Goal: Transaction & Acquisition: Obtain resource

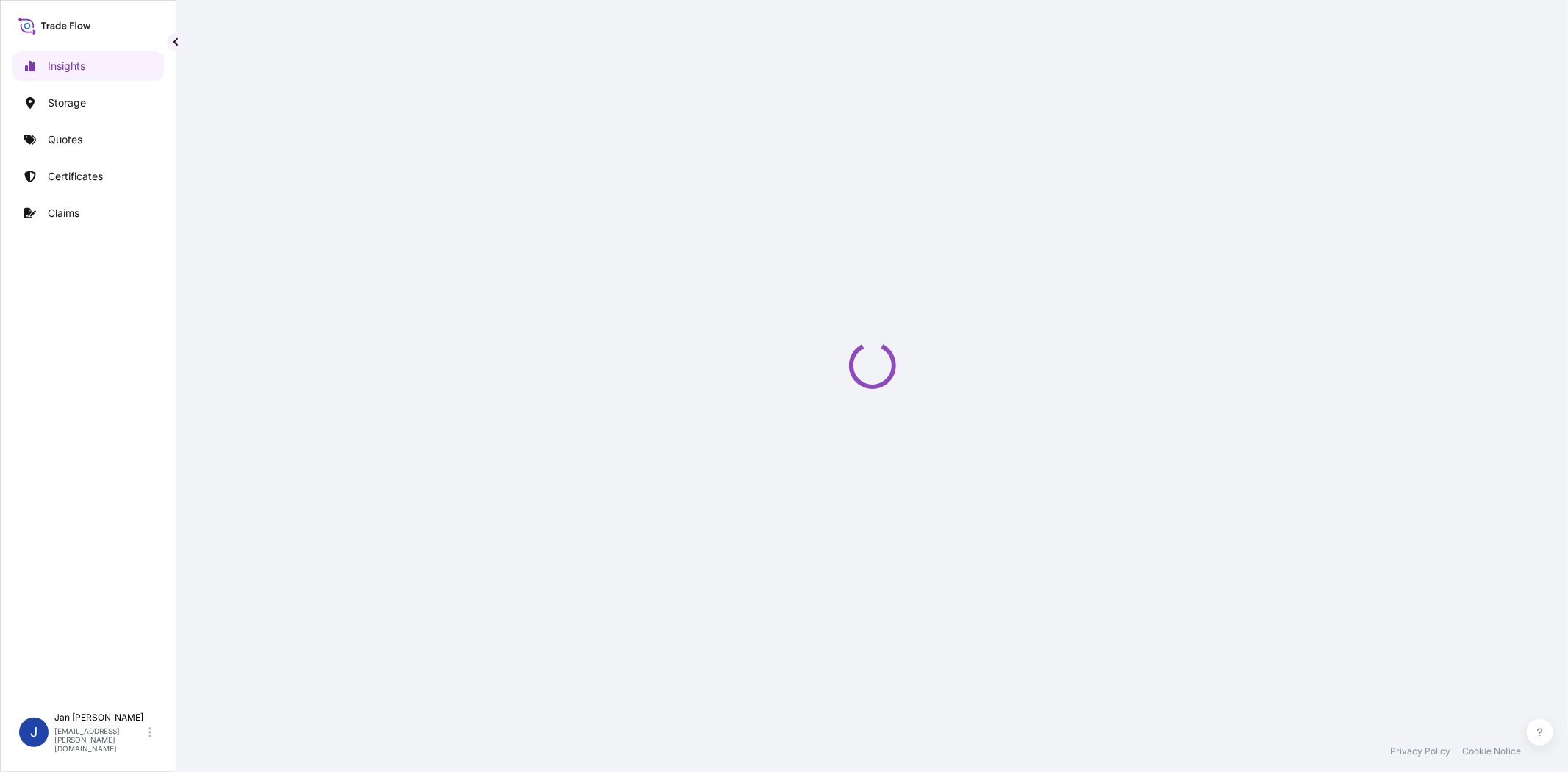
select select "2025"
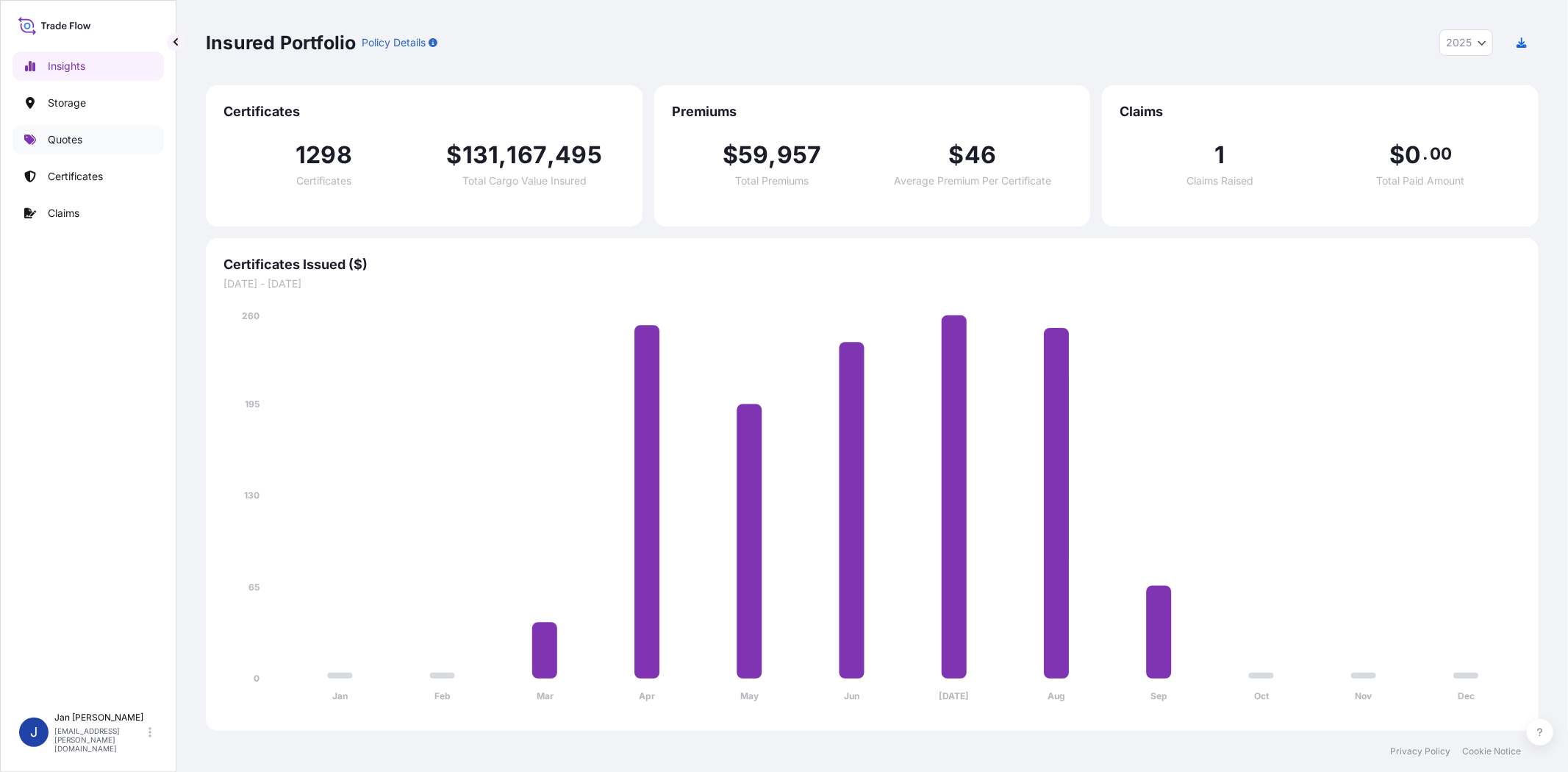
click at [75, 144] on p "Quotes" at bounding box center [65, 140] width 35 height 15
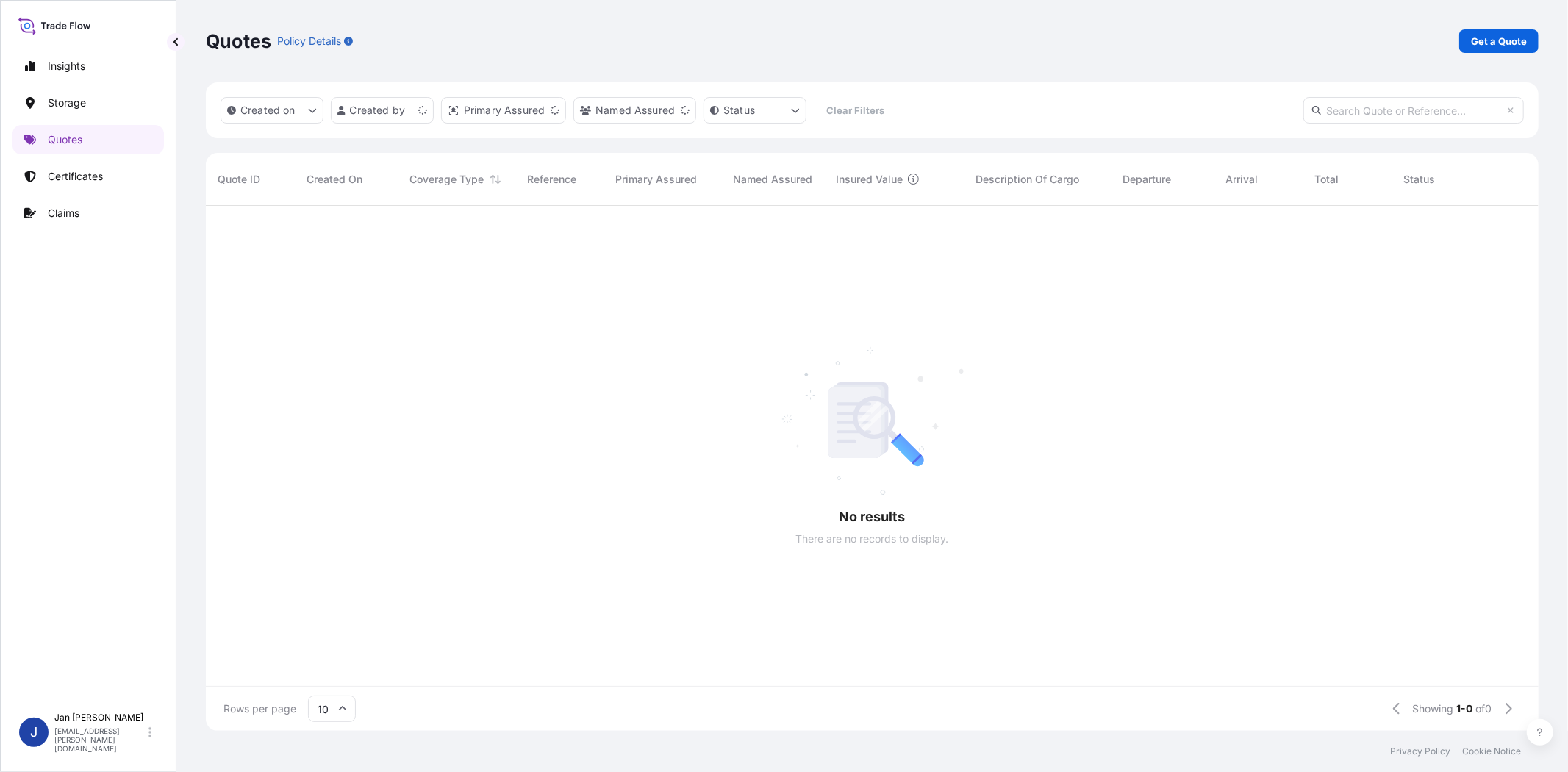
scroll to position [13, 13]
click at [1515, 42] on p "Get a Quote" at bounding box center [1499, 41] width 56 height 15
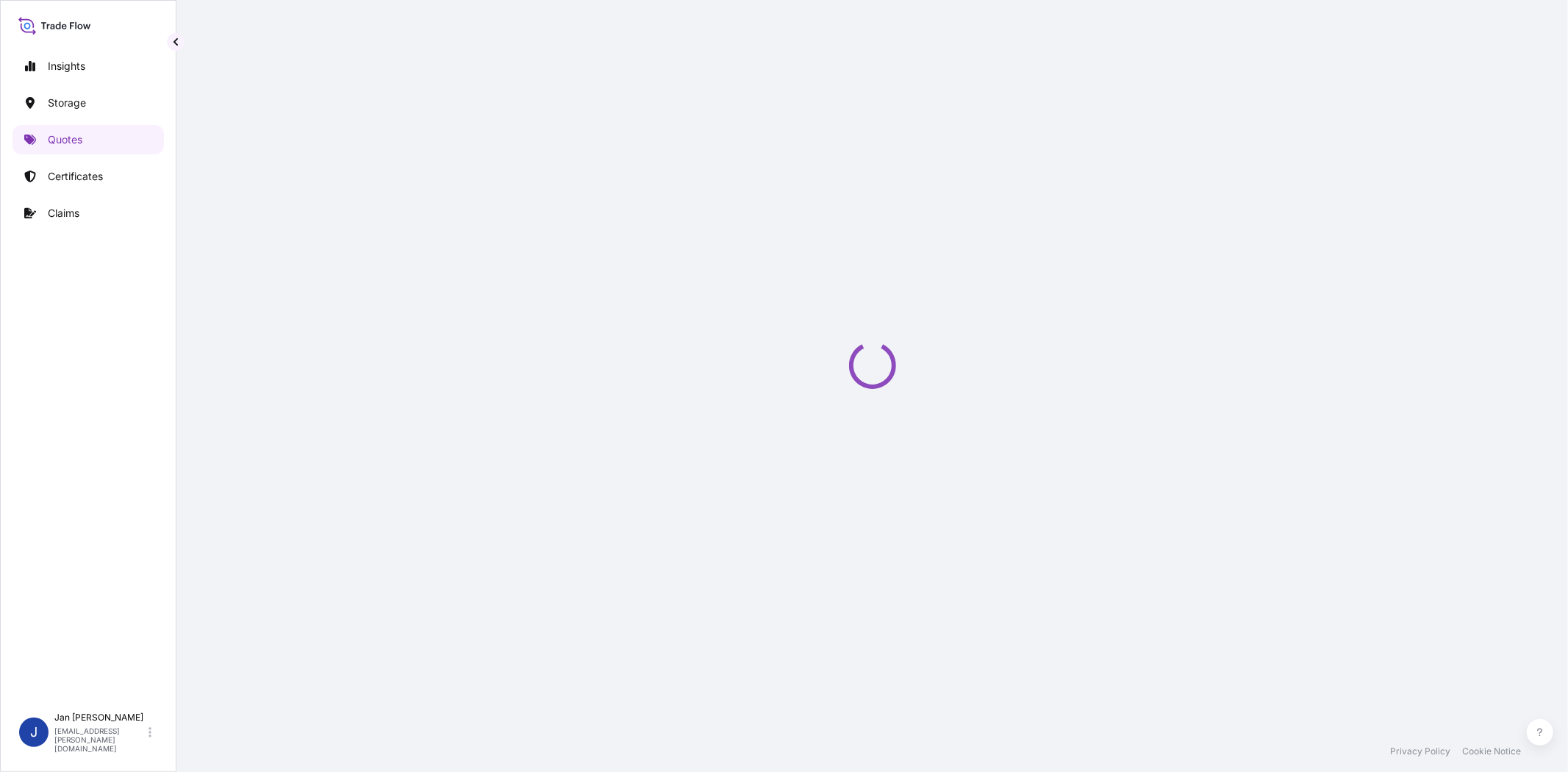
select select "Water"
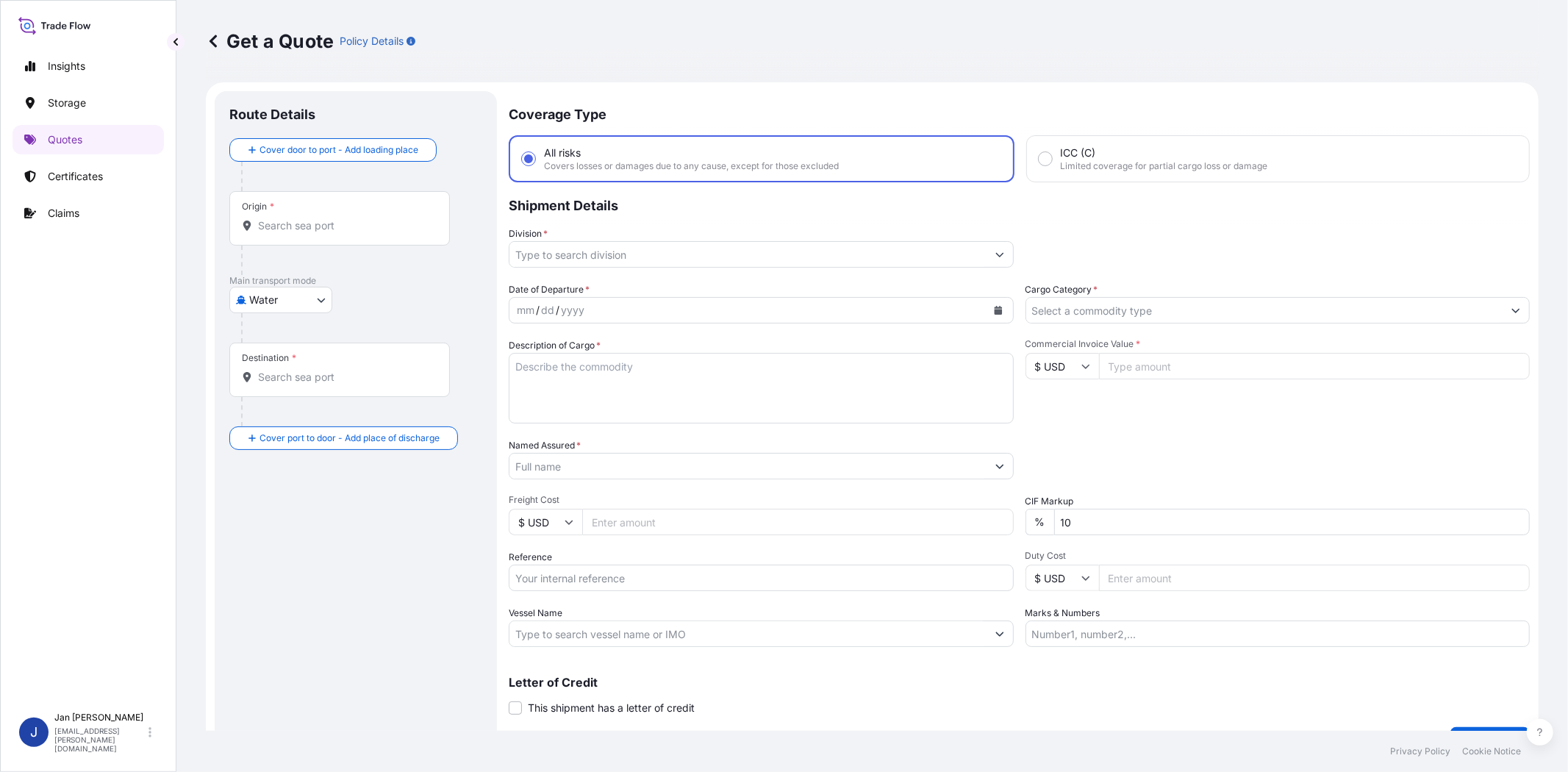
scroll to position [24, 0]
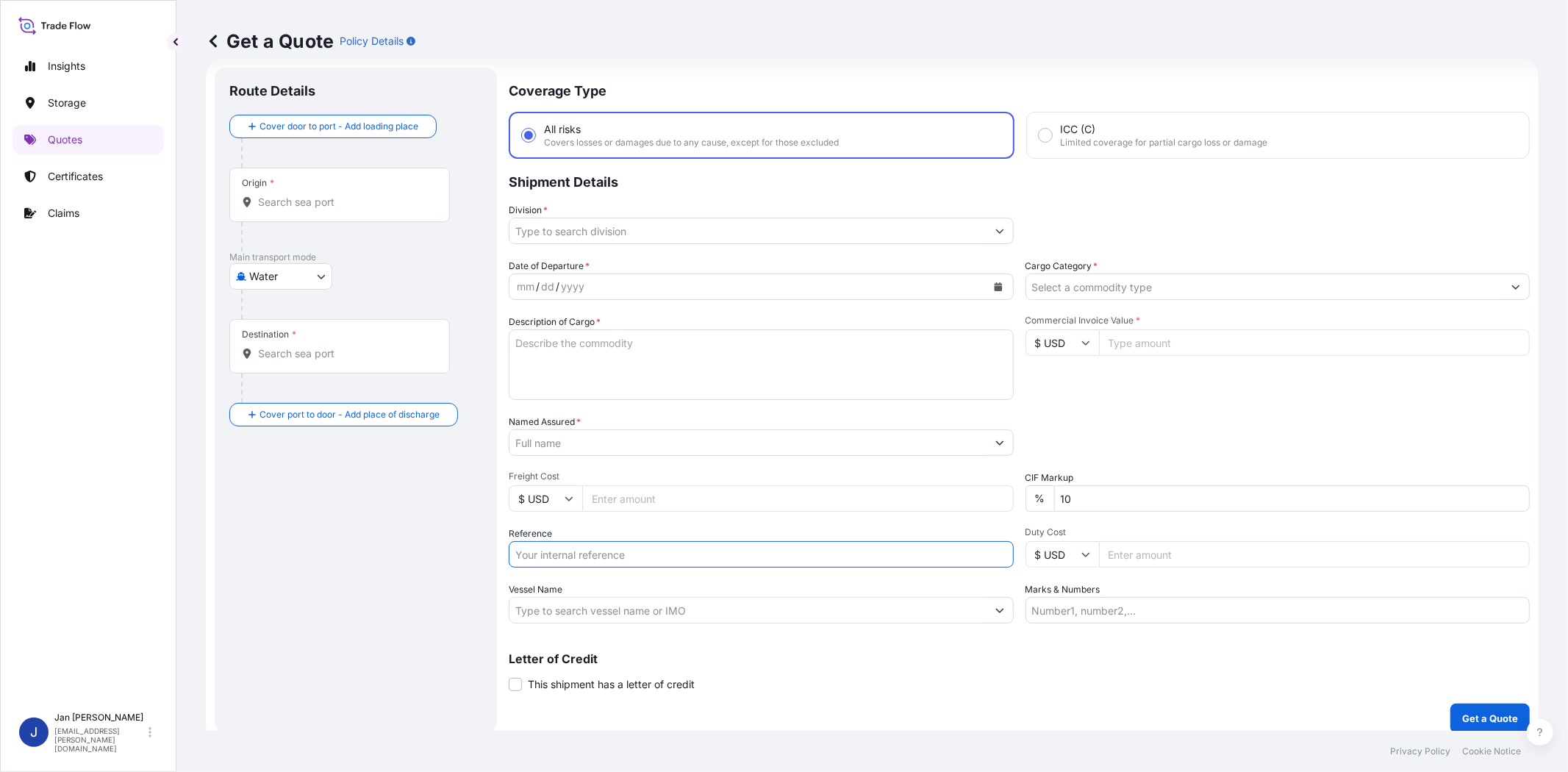
click at [557, 550] on input "Reference" at bounding box center [761, 555] width 505 height 27
paste input "1187429299 // 5013205624 5013207127 304251613"
type input "1187429299 // 5013205624 5013207127 304251613"
click at [652, 230] on input "Division *" at bounding box center [747, 231] width 477 height 27
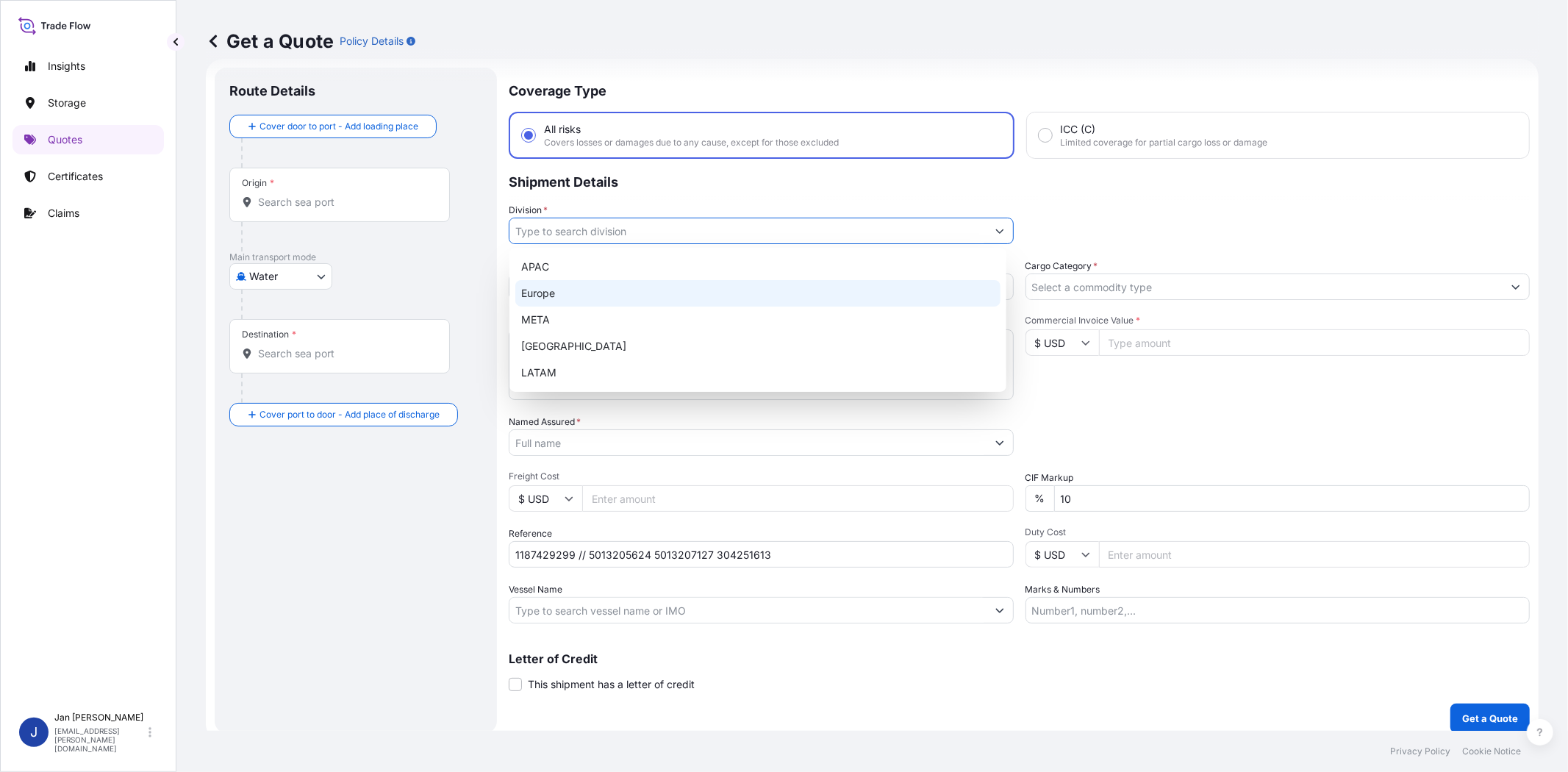
click at [657, 287] on div "Europe" at bounding box center [758, 294] width 485 height 27
type input "Europe"
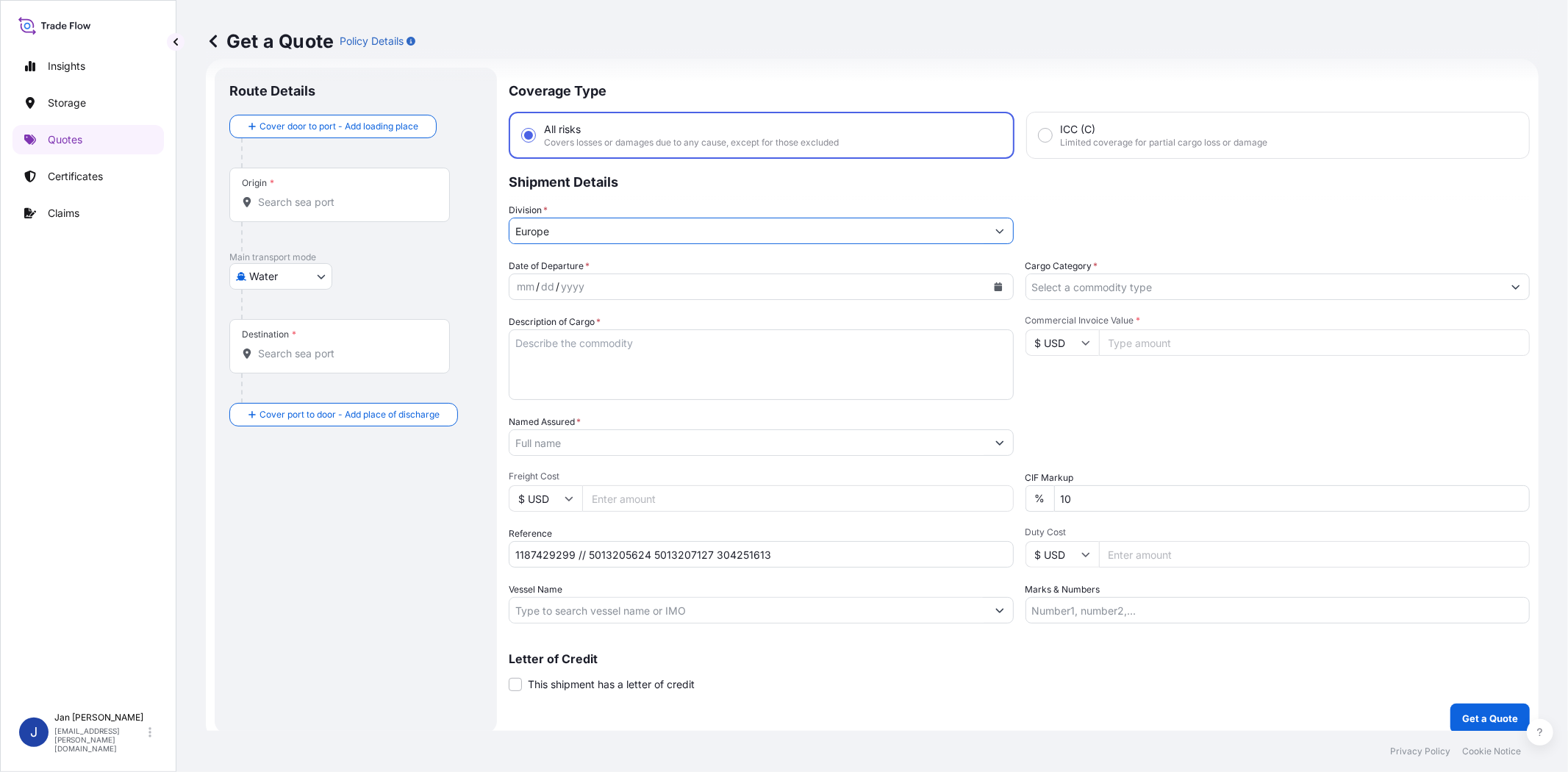
click at [996, 282] on button "Calendar" at bounding box center [998, 287] width 24 height 24
click at [643, 405] on div "11" at bounding box center [646, 409] width 27 height 27
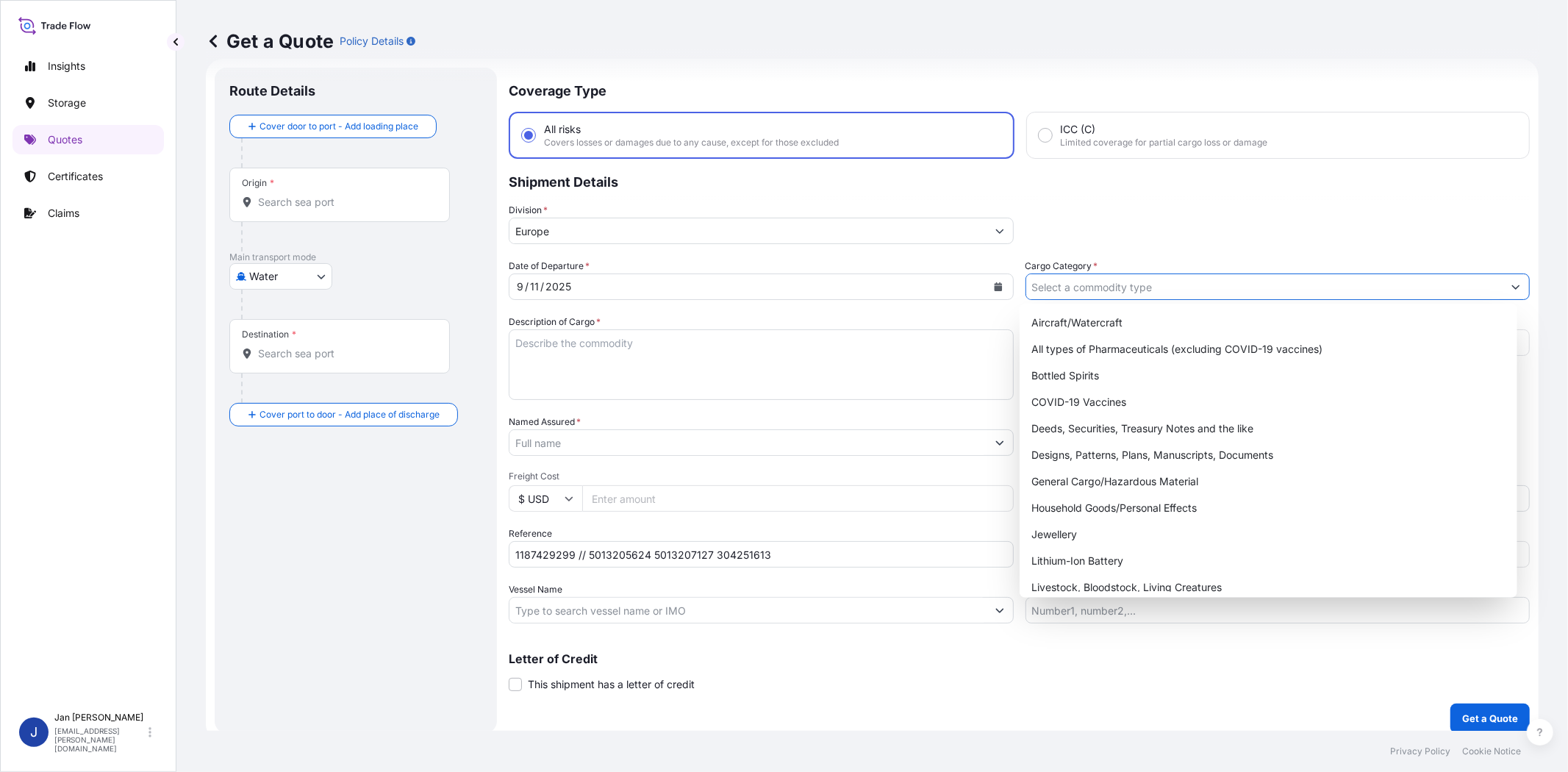
click at [1139, 280] on input "Cargo Category *" at bounding box center [1264, 287] width 477 height 27
click at [1130, 484] on div "General Cargo/Hazardous Material" at bounding box center [1268, 481] width 485 height 27
type input "General Cargo/Hazardous Material"
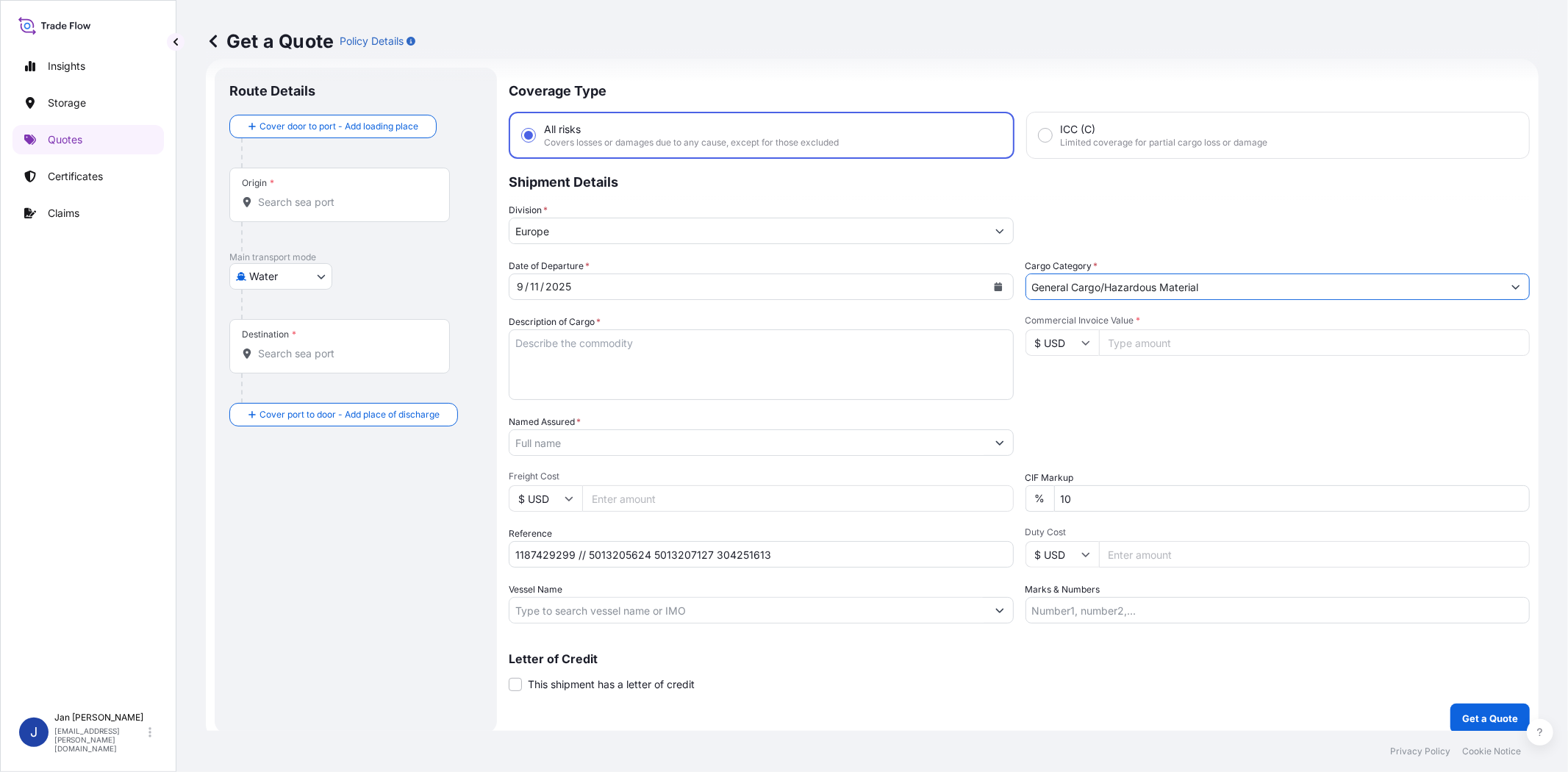
click at [1171, 211] on div "Division * [GEOGRAPHIC_DATA]" at bounding box center [1019, 223] width 1021 height 41
click at [1044, 350] on input "$ USD" at bounding box center [1062, 342] width 73 height 27
click at [1052, 380] on div "€ EUR" at bounding box center [1056, 382] width 62 height 28
type input "€ EUR"
click at [1162, 346] on input "Commercial Invoice Value *" at bounding box center [1315, 342] width 432 height 27
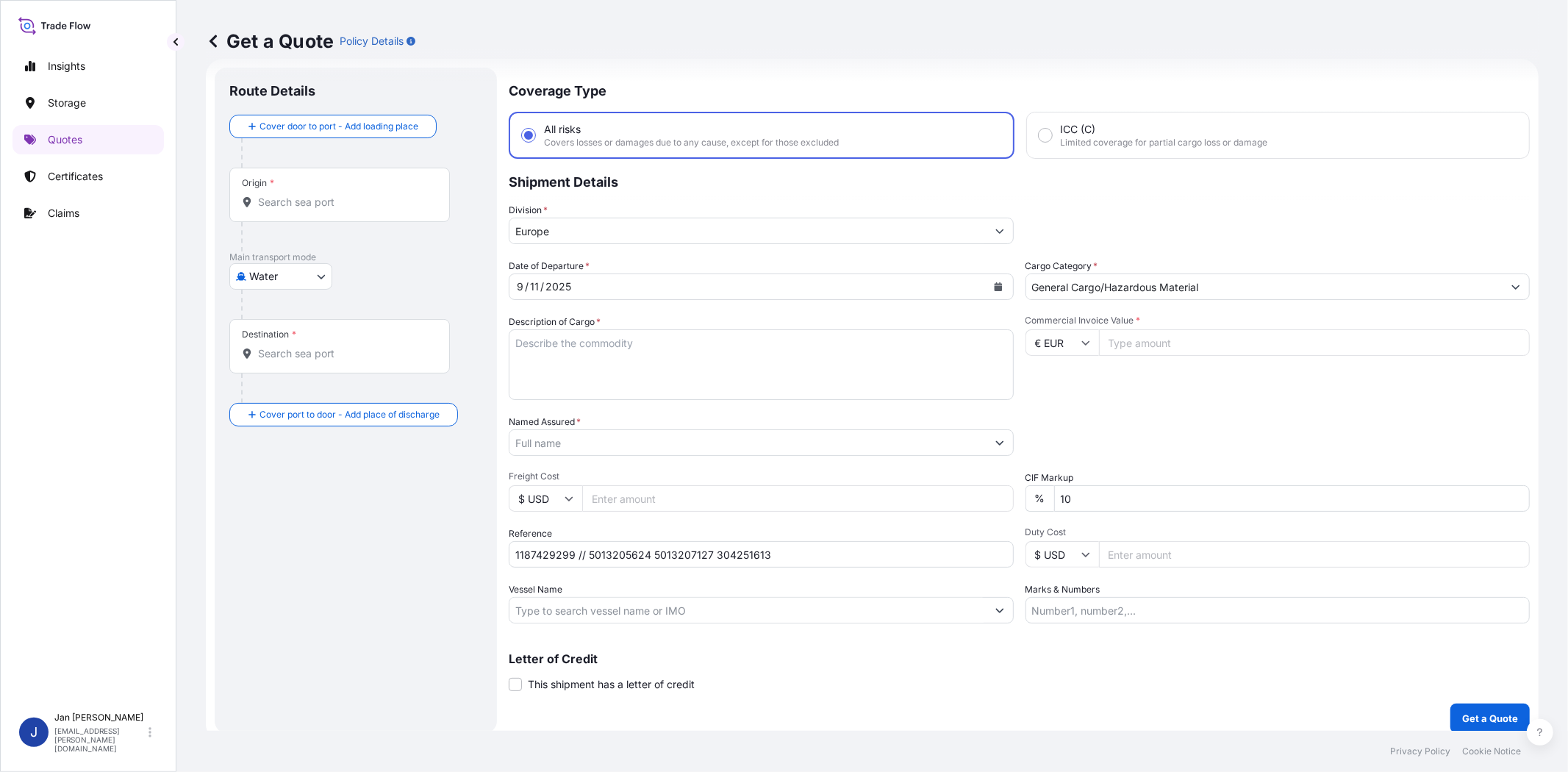
paste input "213154.38"
type input "213154.38"
click at [1093, 398] on div "Commercial Invoice Value * € EUR 213154.38" at bounding box center [1277, 357] width 505 height 85
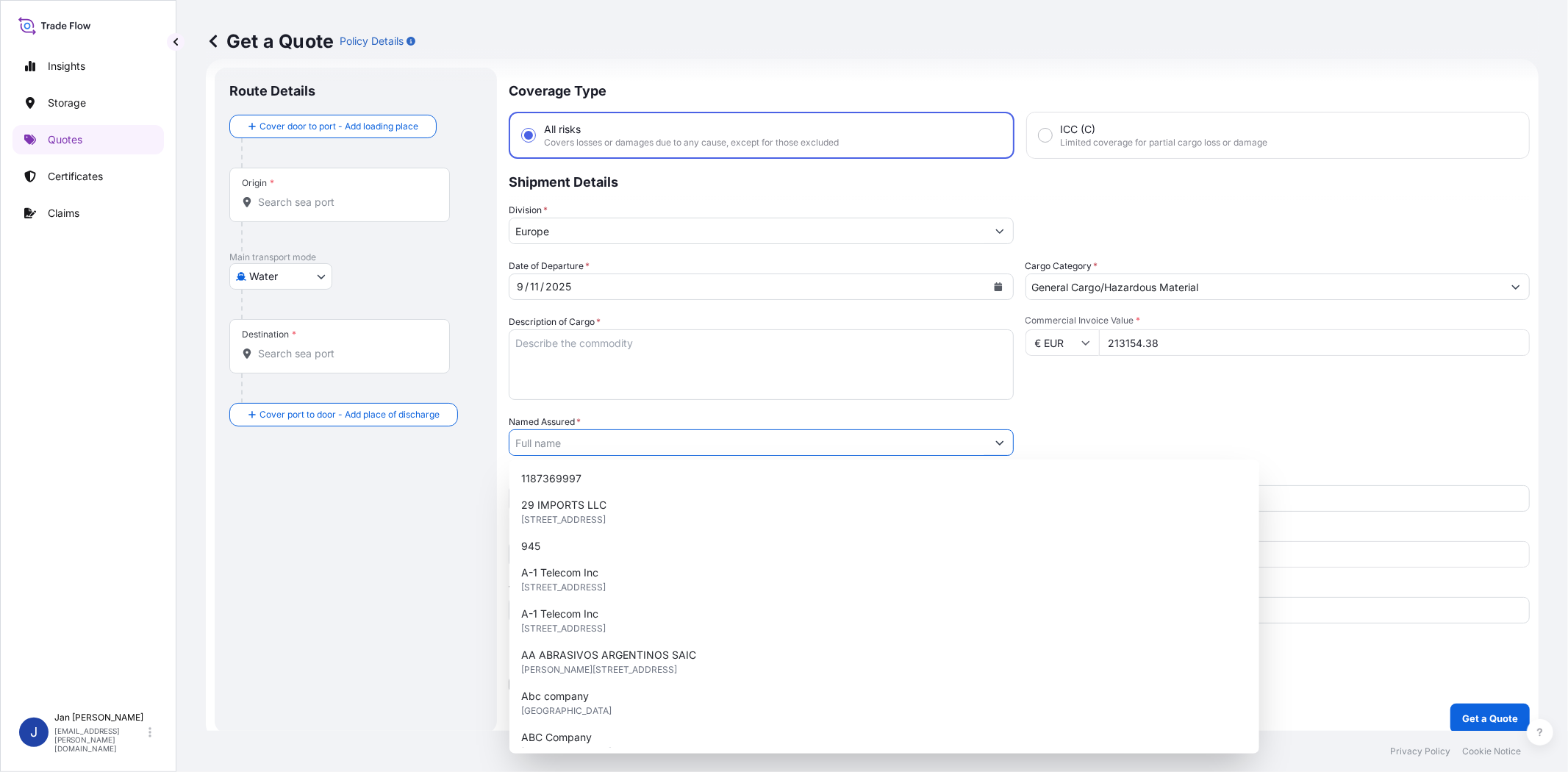
click at [769, 436] on input "Named Assured *" at bounding box center [747, 443] width 477 height 27
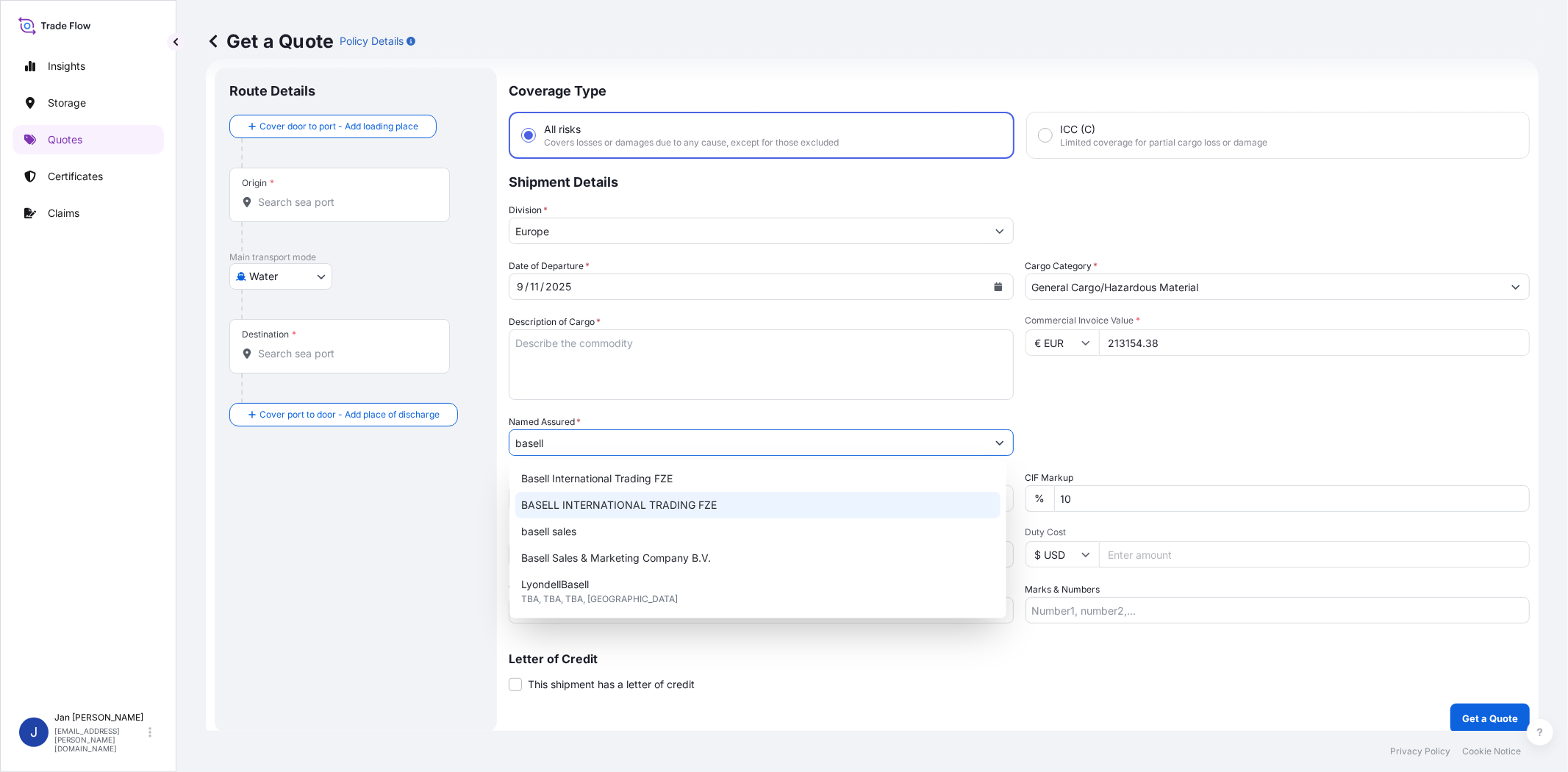
click at [752, 505] on div "BASELL INTERNATIONAL TRADING FZE" at bounding box center [758, 505] width 485 height 27
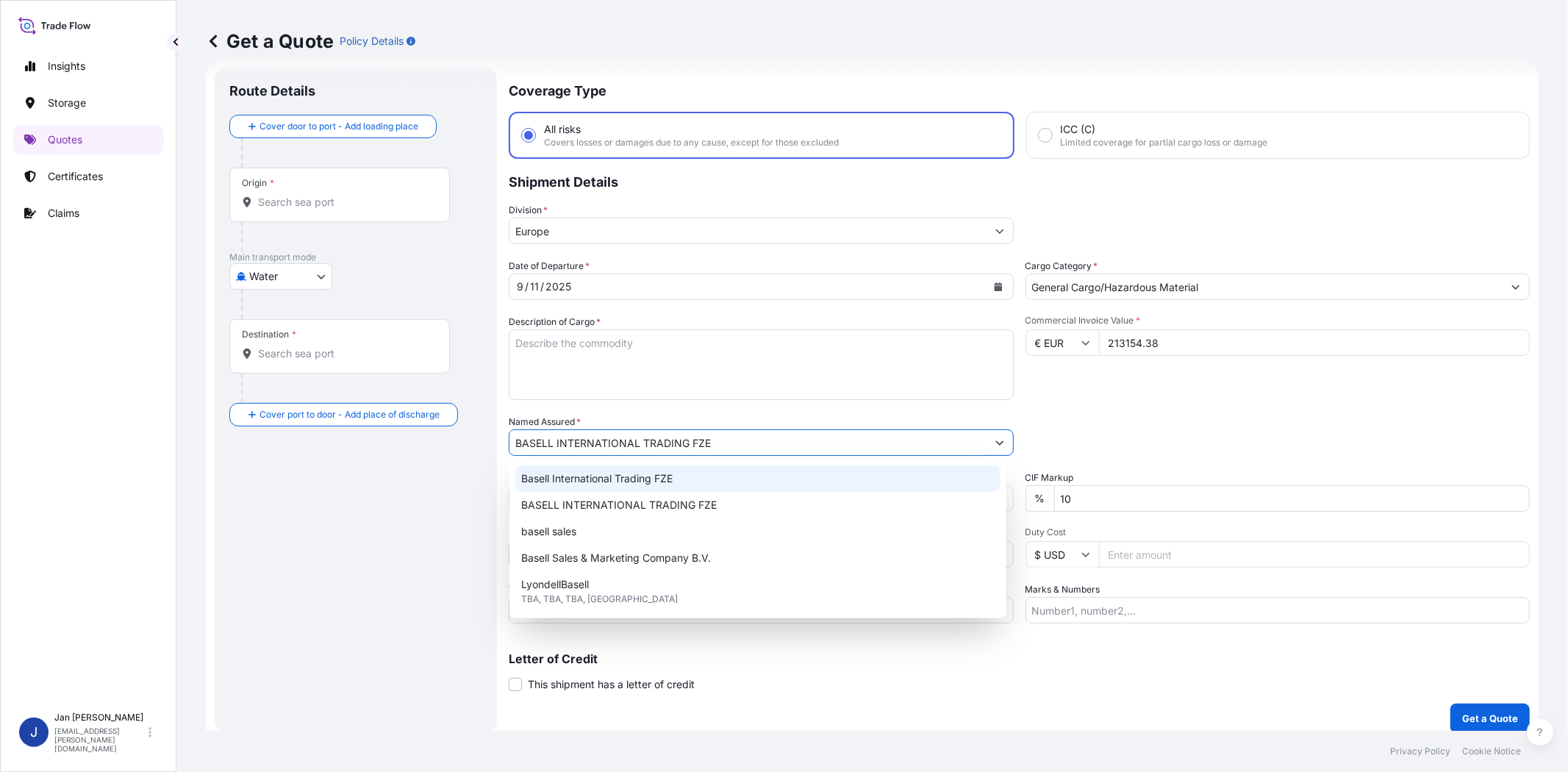
type input "BASELL INTERNATIONAL TRADING FZE"
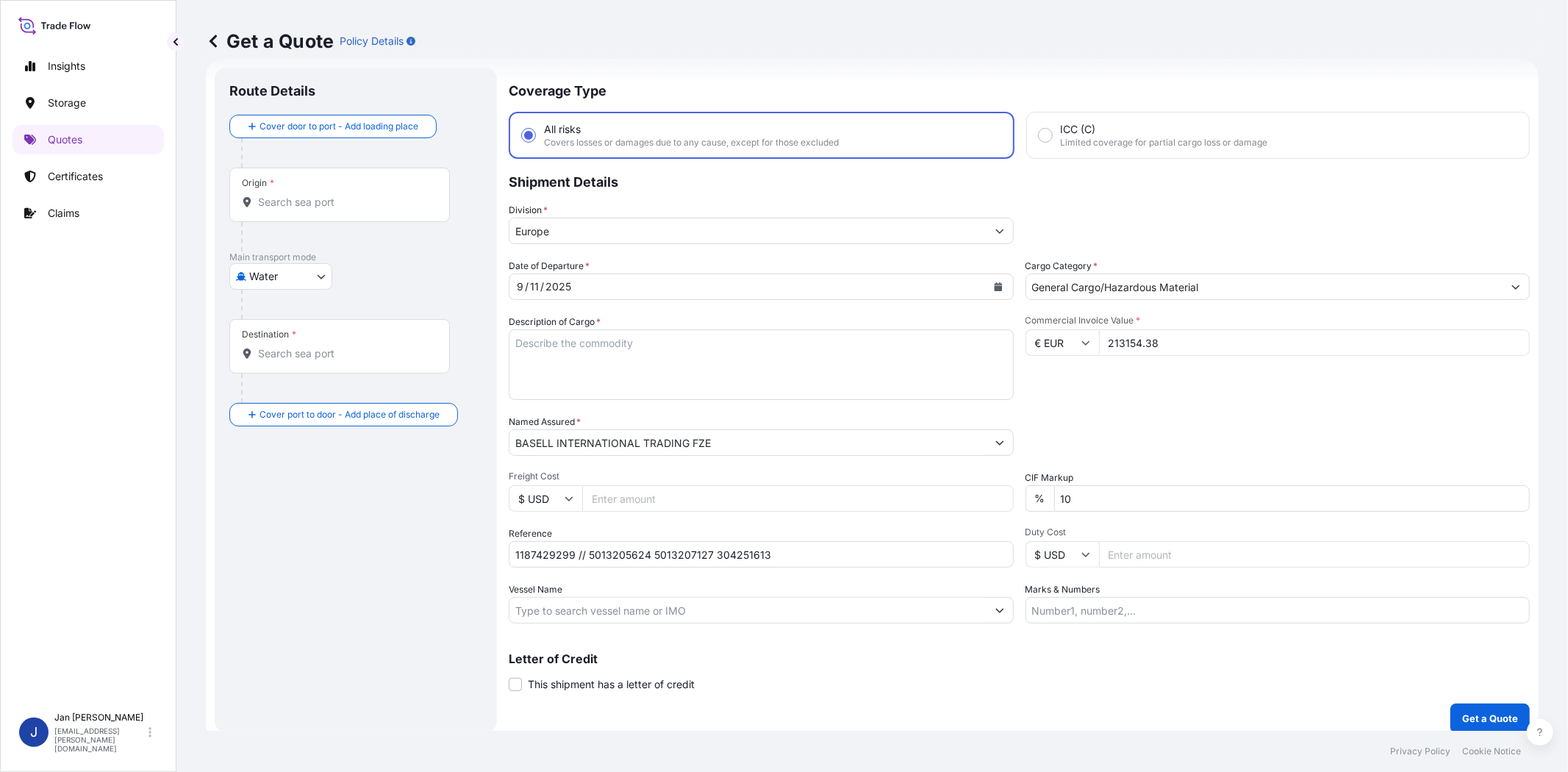
click at [1189, 399] on div "Date of Departure * [DATE] Cargo Category * General Cargo/Hazardous Material De…" at bounding box center [1019, 441] width 1021 height 365
click at [1092, 203] on div "Division * [GEOGRAPHIC_DATA]" at bounding box center [1019, 223] width 1021 height 41
click at [664, 612] on input "Vessel Name" at bounding box center [747, 610] width 477 height 27
paste input "TRAIGUEN"
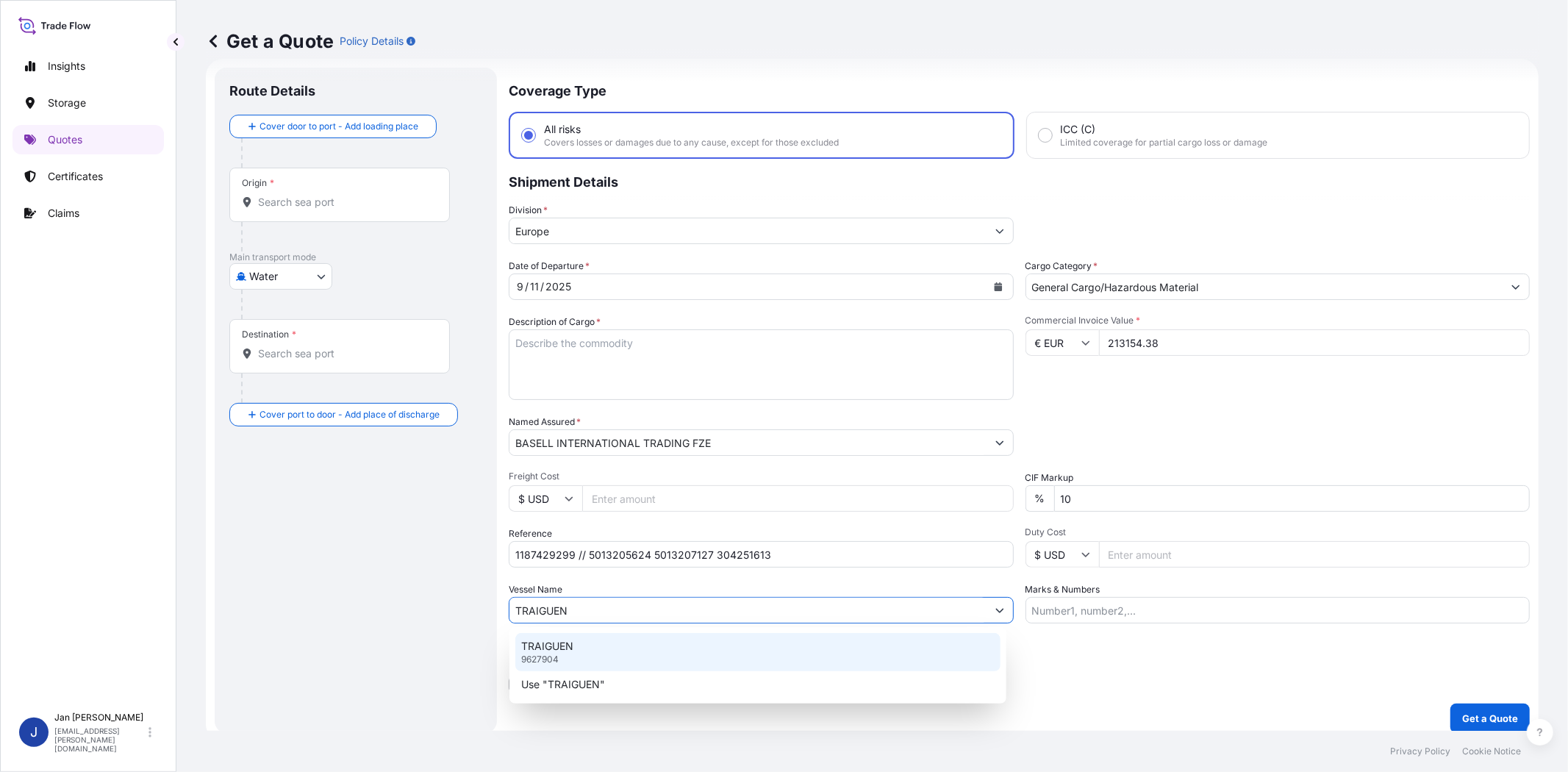
click at [611, 651] on div "TRAIGUEN 9627904" at bounding box center [758, 652] width 485 height 38
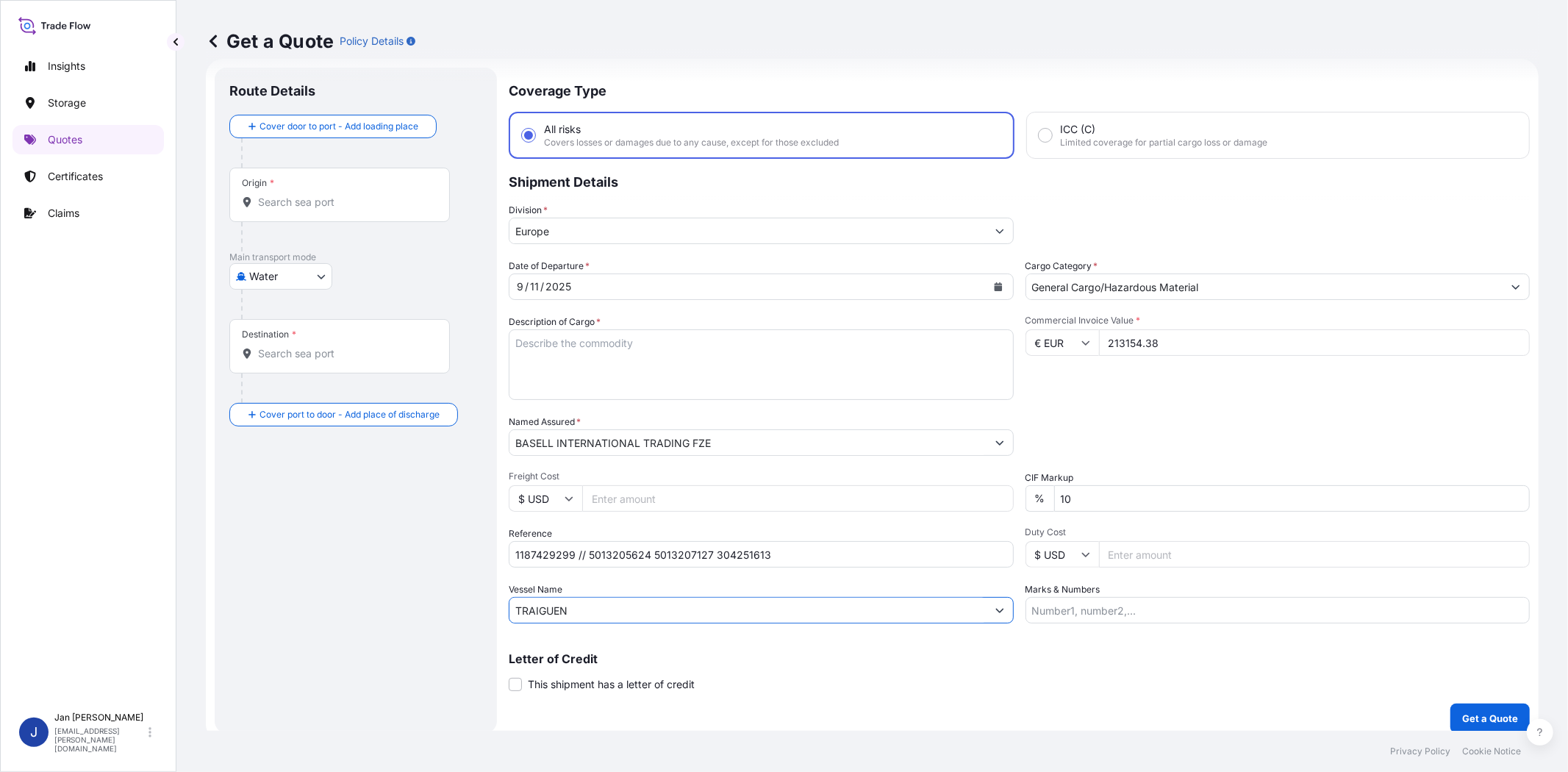
type input "TRAIGUEN"
click at [405, 197] on input "Origin *" at bounding box center [345, 202] width 174 height 15
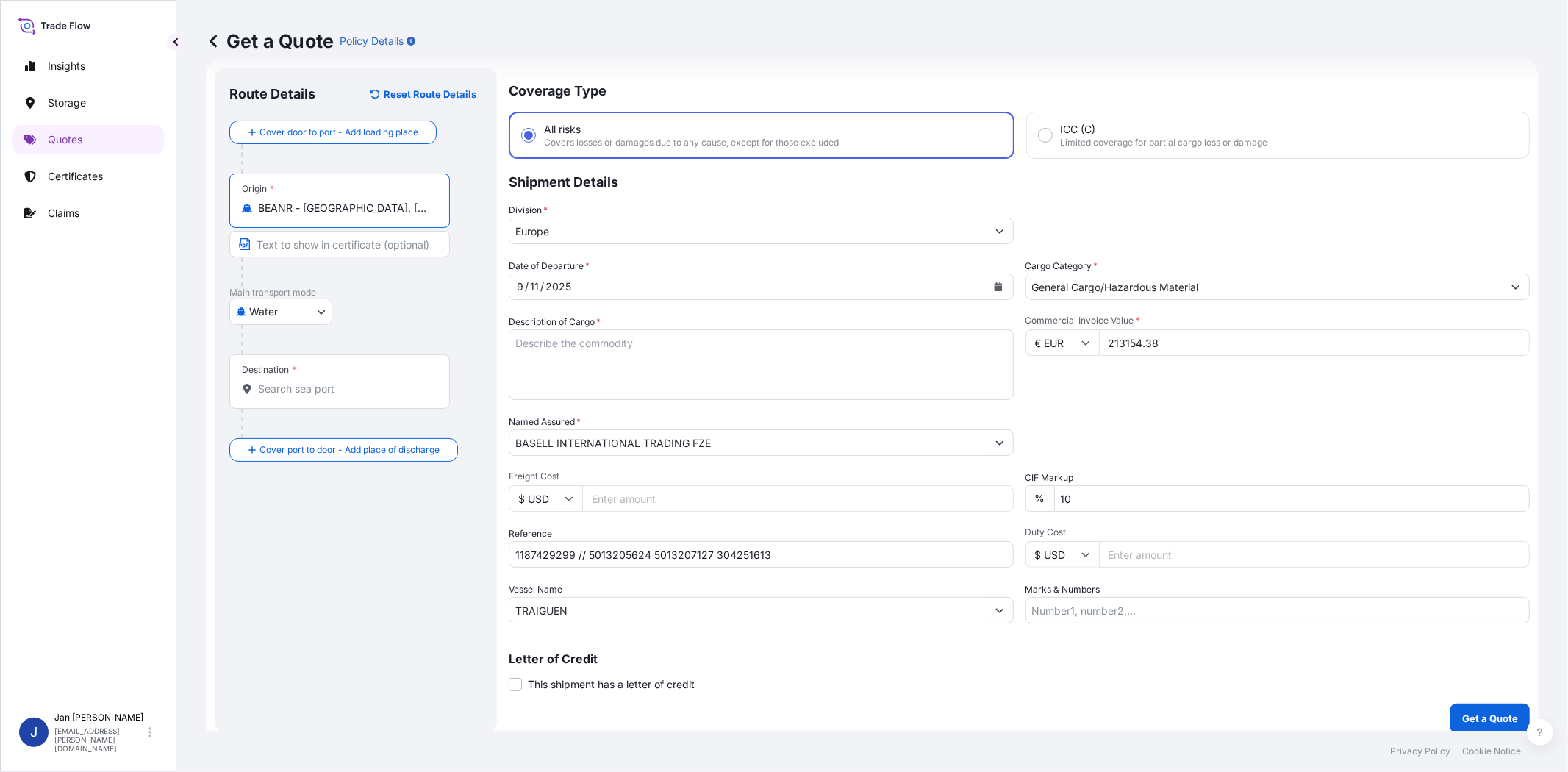
type input "BEANR - [GEOGRAPHIC_DATA], [GEOGRAPHIC_DATA]"
click at [360, 390] on input "Destination *" at bounding box center [345, 389] width 174 height 15
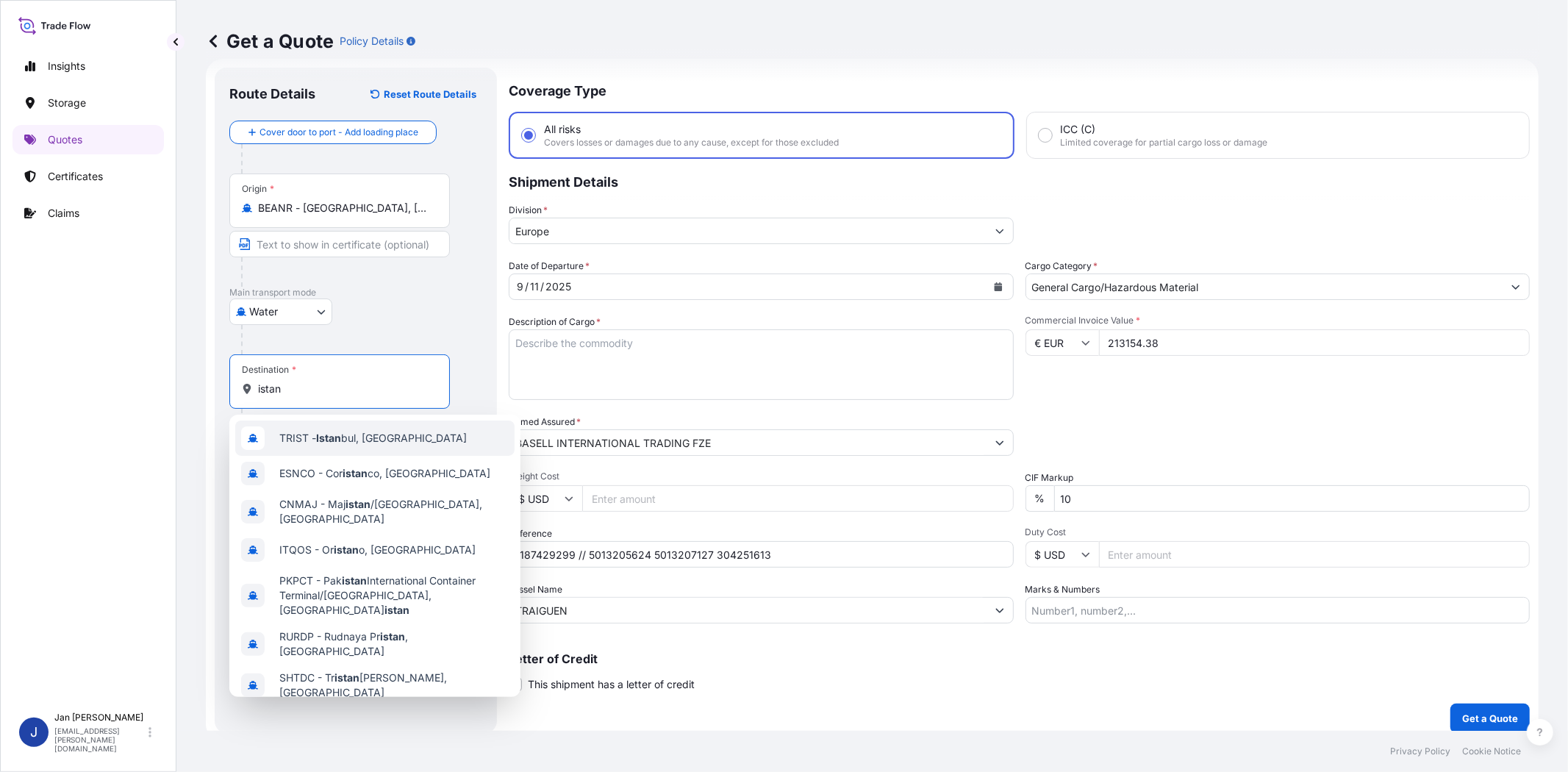
click at [360, 441] on span "TRIST - Istan bul, [GEOGRAPHIC_DATA]" at bounding box center [373, 439] width 188 height 15
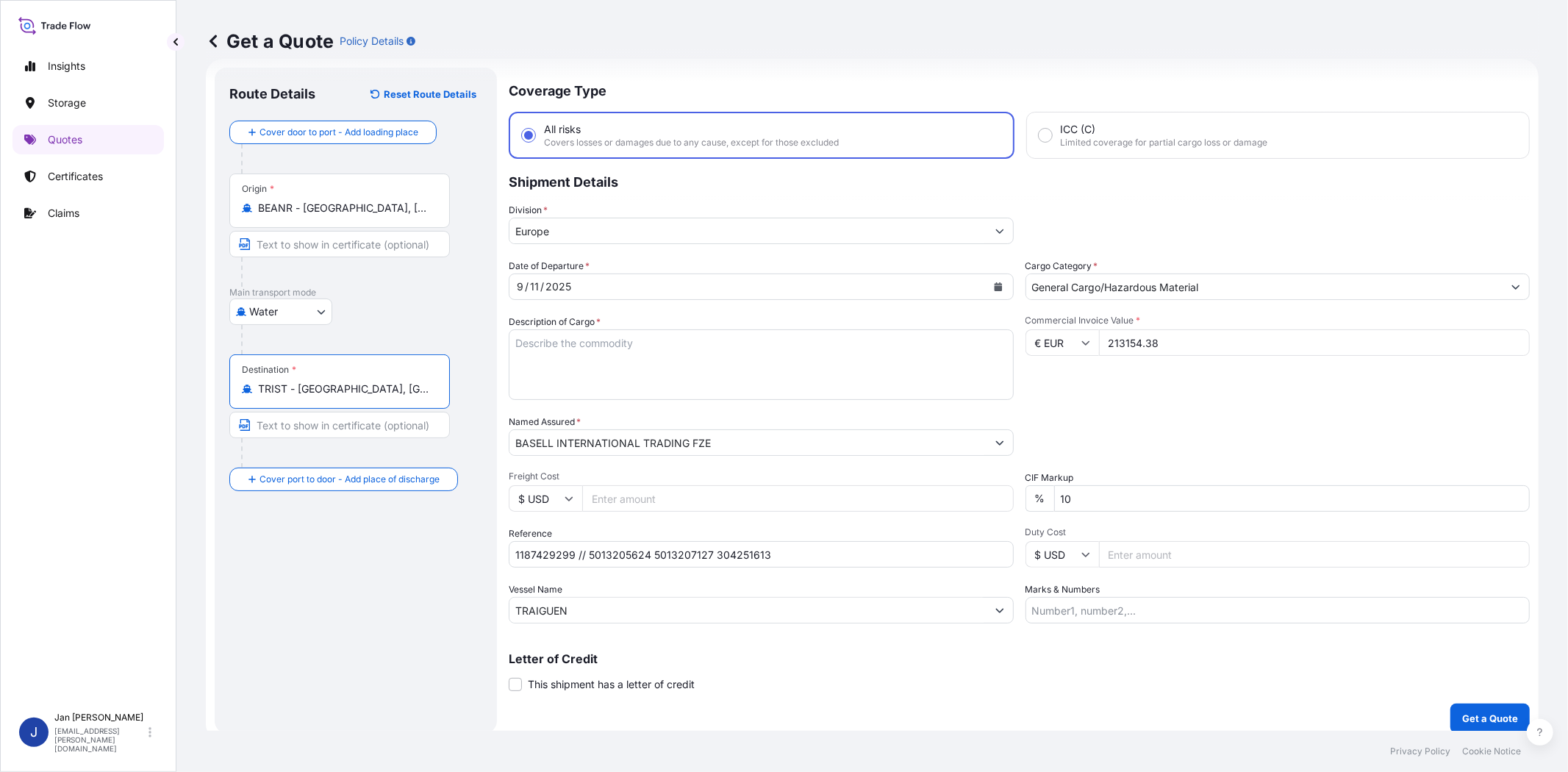
type input "TRIST - [GEOGRAPHIC_DATA], [GEOGRAPHIC_DATA]"
click at [1229, 387] on div "Commercial Invoice Value * € EUR 213154.38" at bounding box center [1278, 357] width 502 height 85
click at [755, 350] on textarea "Description of Cargo *" at bounding box center [761, 364] width 505 height 70
paste textarea "BAGS LOADED ONTO 180 PALLETS LOADED INTO 10 40' HIGH CUBE CONTAINER HOSTALEN CR…"
click at [515, 339] on textarea "BAGS LOADED ONTO 180 PALLETS LOADED INTO 10 40' HIGH CUBE CONTAINER HOSTALEN CR…" at bounding box center [761, 364] width 505 height 70
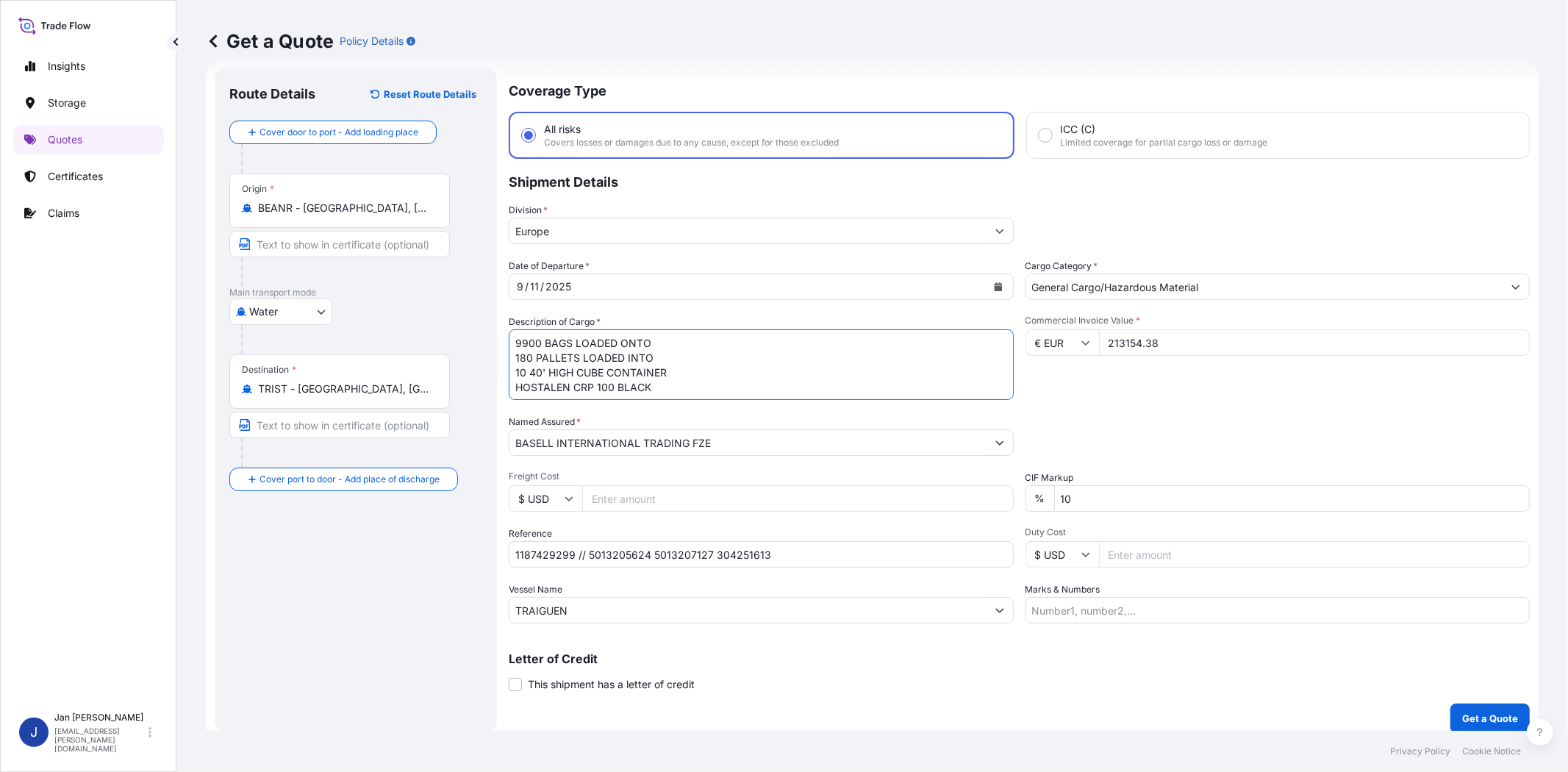
type textarea "9900 BAGS LOADED ONTO 180 PALLETS LOADED INTO 10 40' HIGH CUBE CONTAINER HOSTAL…"
click at [1279, 437] on div "Packing Category Type to search a container mode Please select a primary mode o…" at bounding box center [1277, 436] width 505 height 41
click at [1106, 612] on input "Marks & Numbers" at bounding box center [1277, 610] width 505 height 27
paste input "PLASMAR / [GEOGRAPHIC_DATA]"
type input "PLASMAR / [GEOGRAPHIC_DATA]"
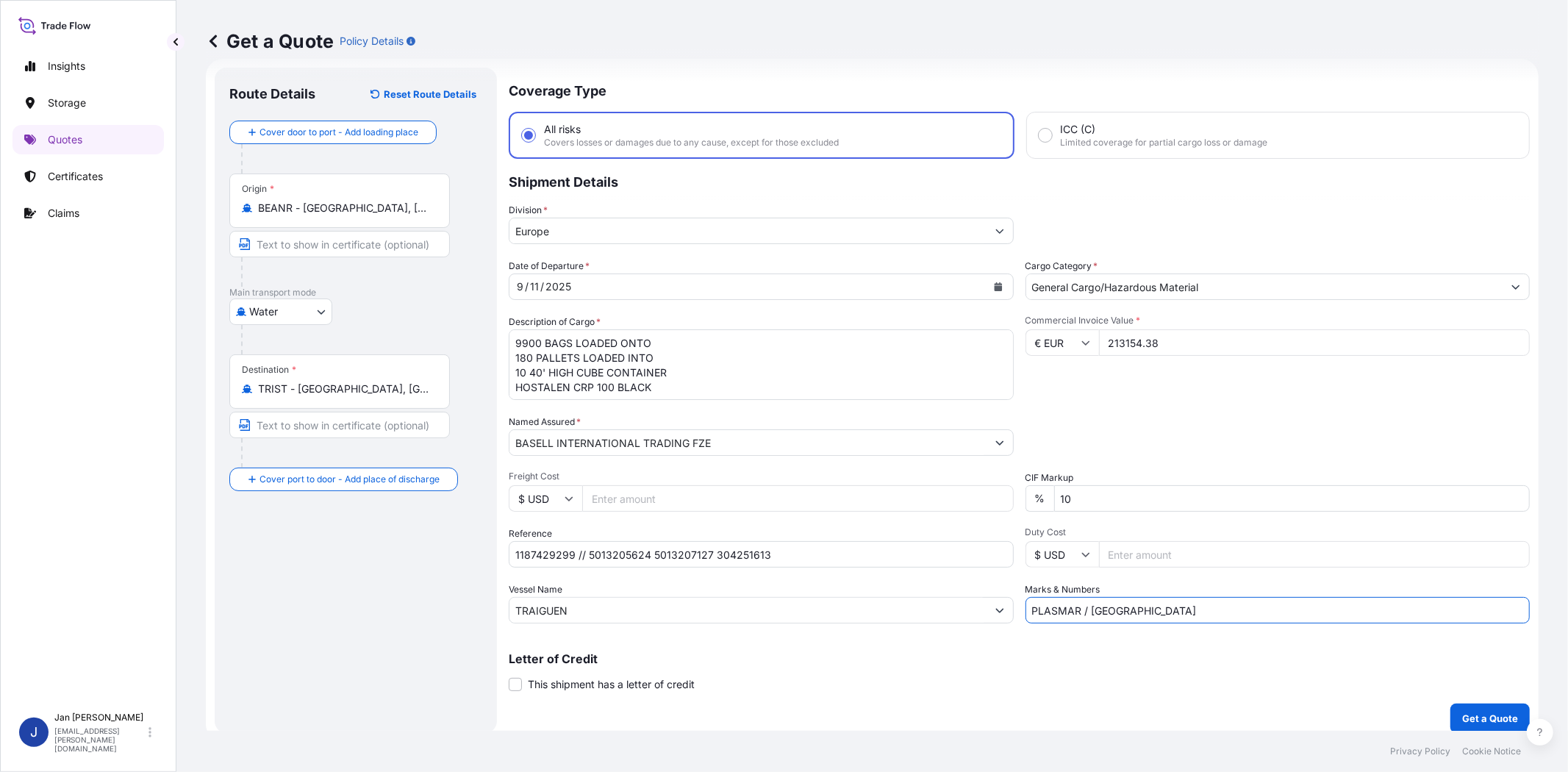
click at [1134, 416] on div "Packing Category Type to search a container mode Please select a primary mode o…" at bounding box center [1277, 436] width 505 height 41
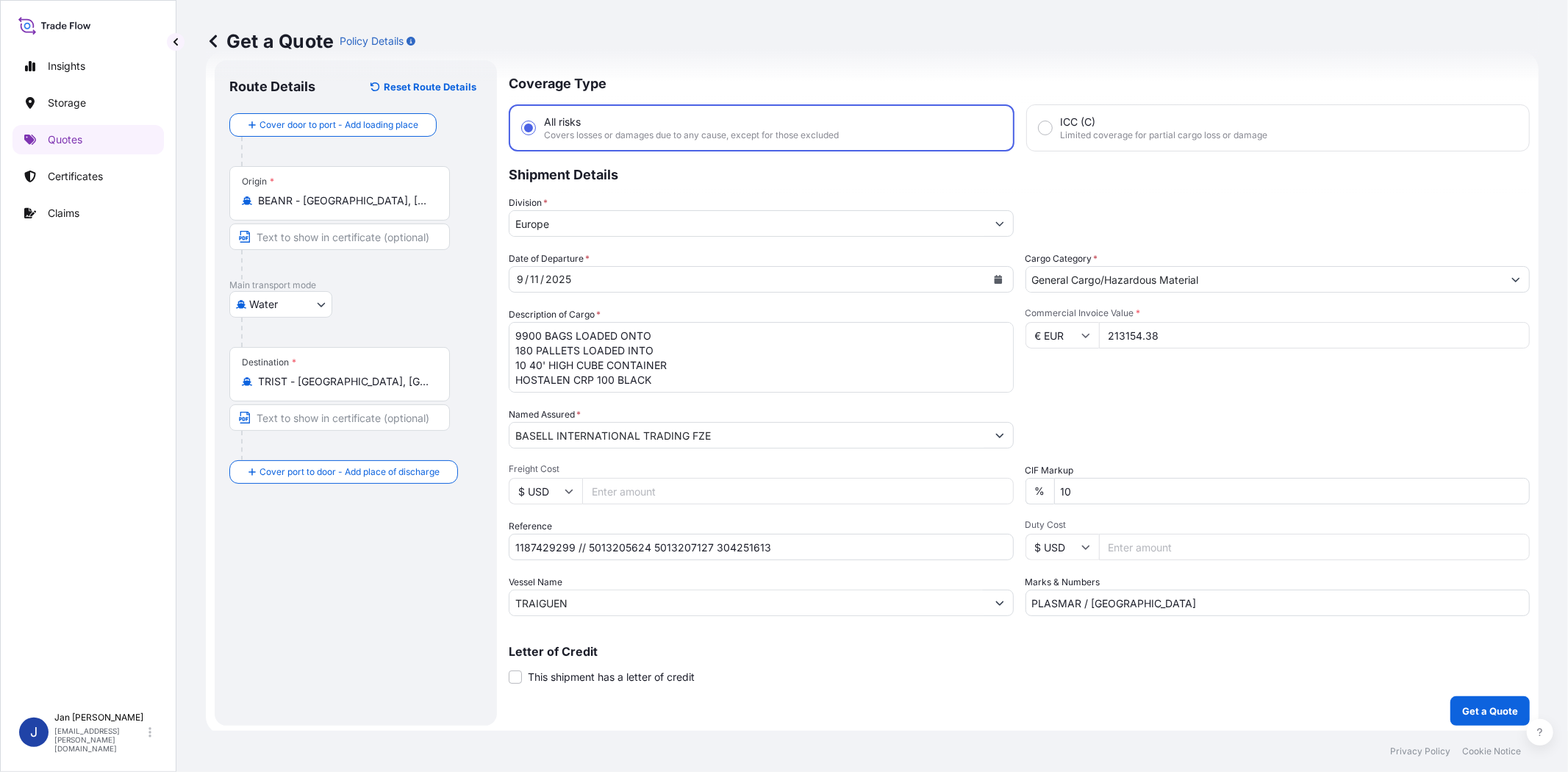
scroll to position [33, 0]
click at [1469, 704] on p "Get a Quote" at bounding box center [1490, 710] width 56 height 15
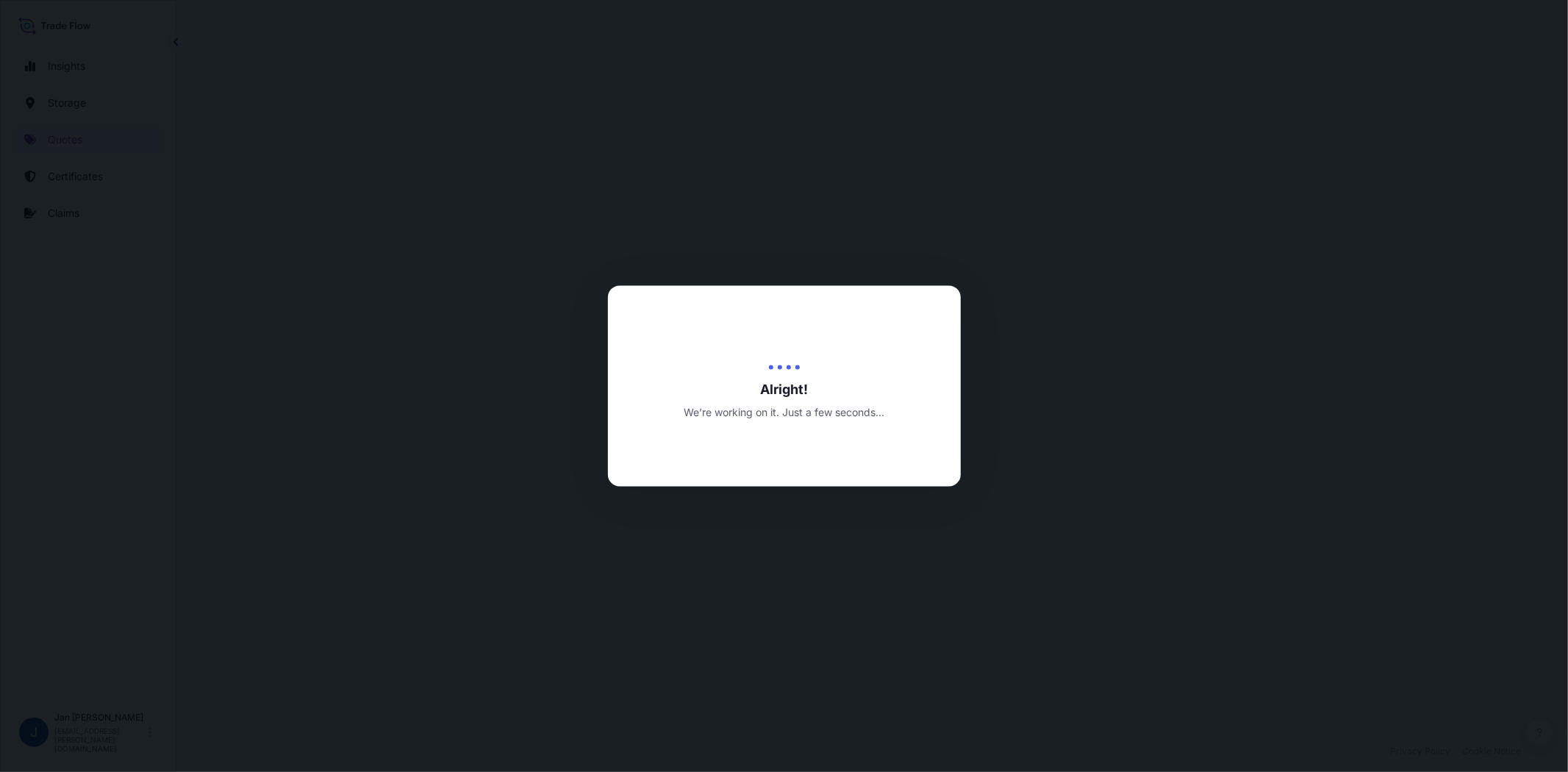
select select "Water"
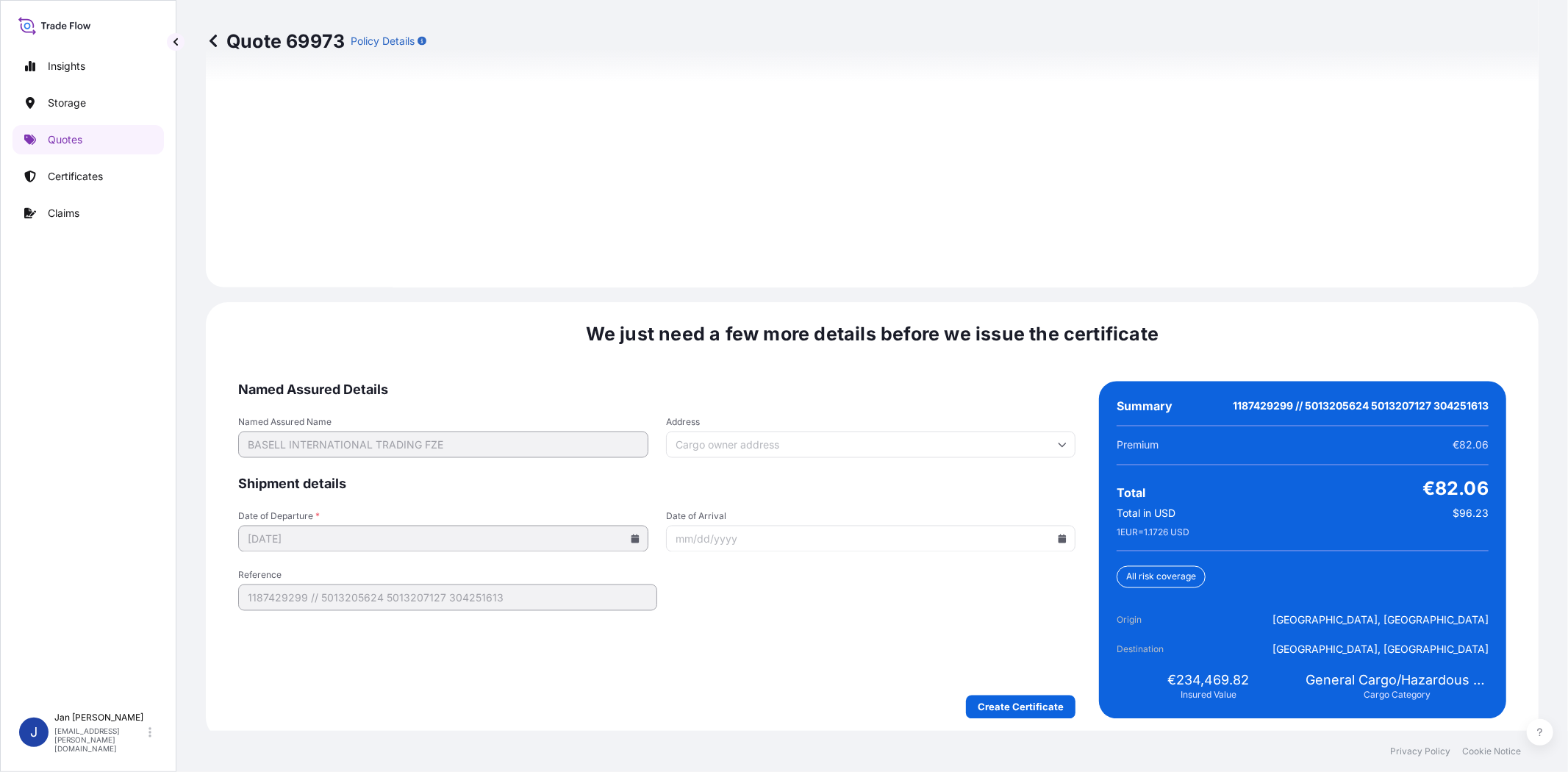
scroll to position [2030, 0]
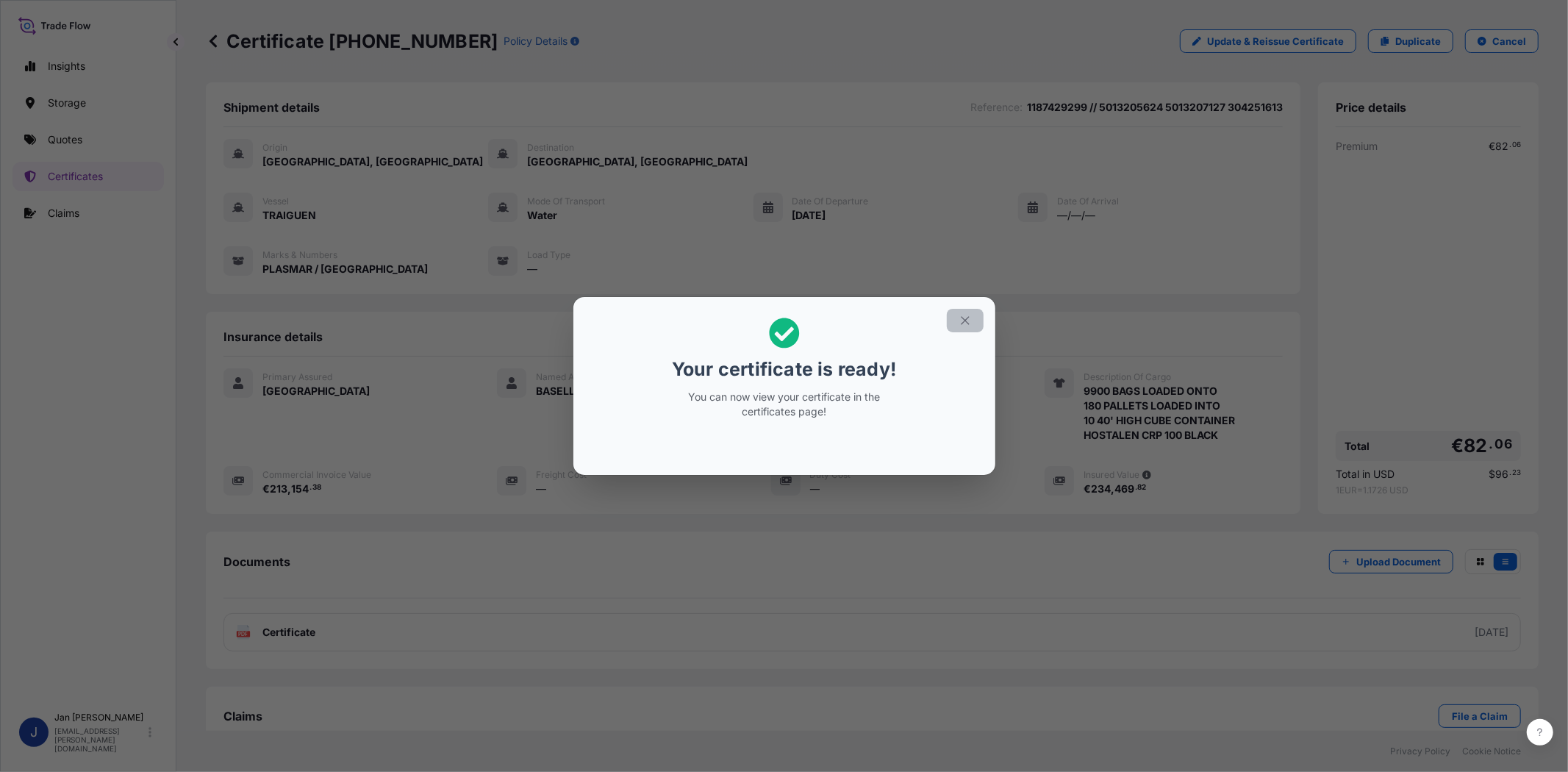
click at [962, 319] on icon "button" at bounding box center [965, 321] width 13 height 13
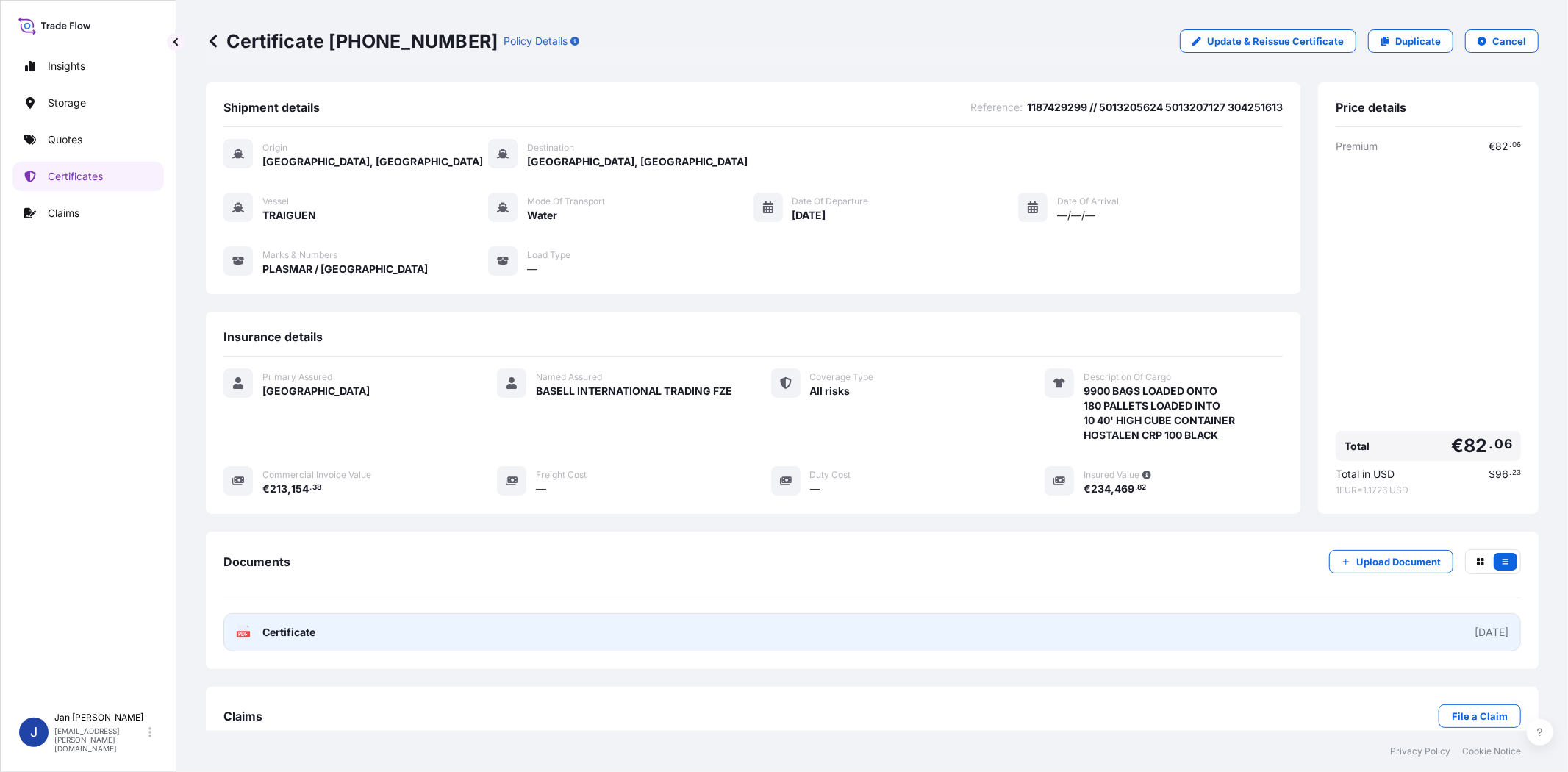
click at [250, 622] on link "PDF Certificate [DATE]" at bounding box center [872, 632] width 1297 height 38
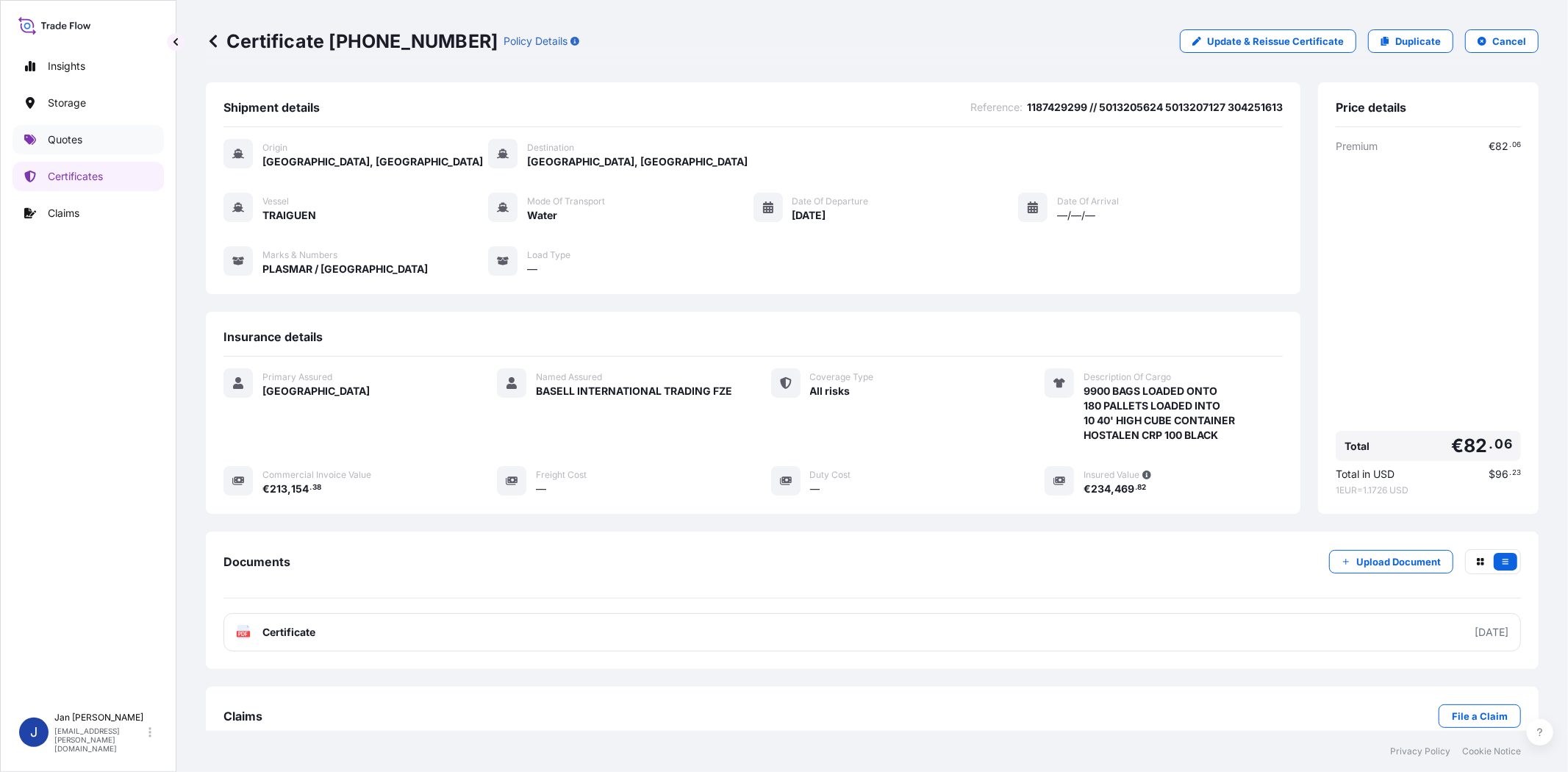
click at [98, 138] on link "Quotes" at bounding box center [88, 140] width 152 height 30
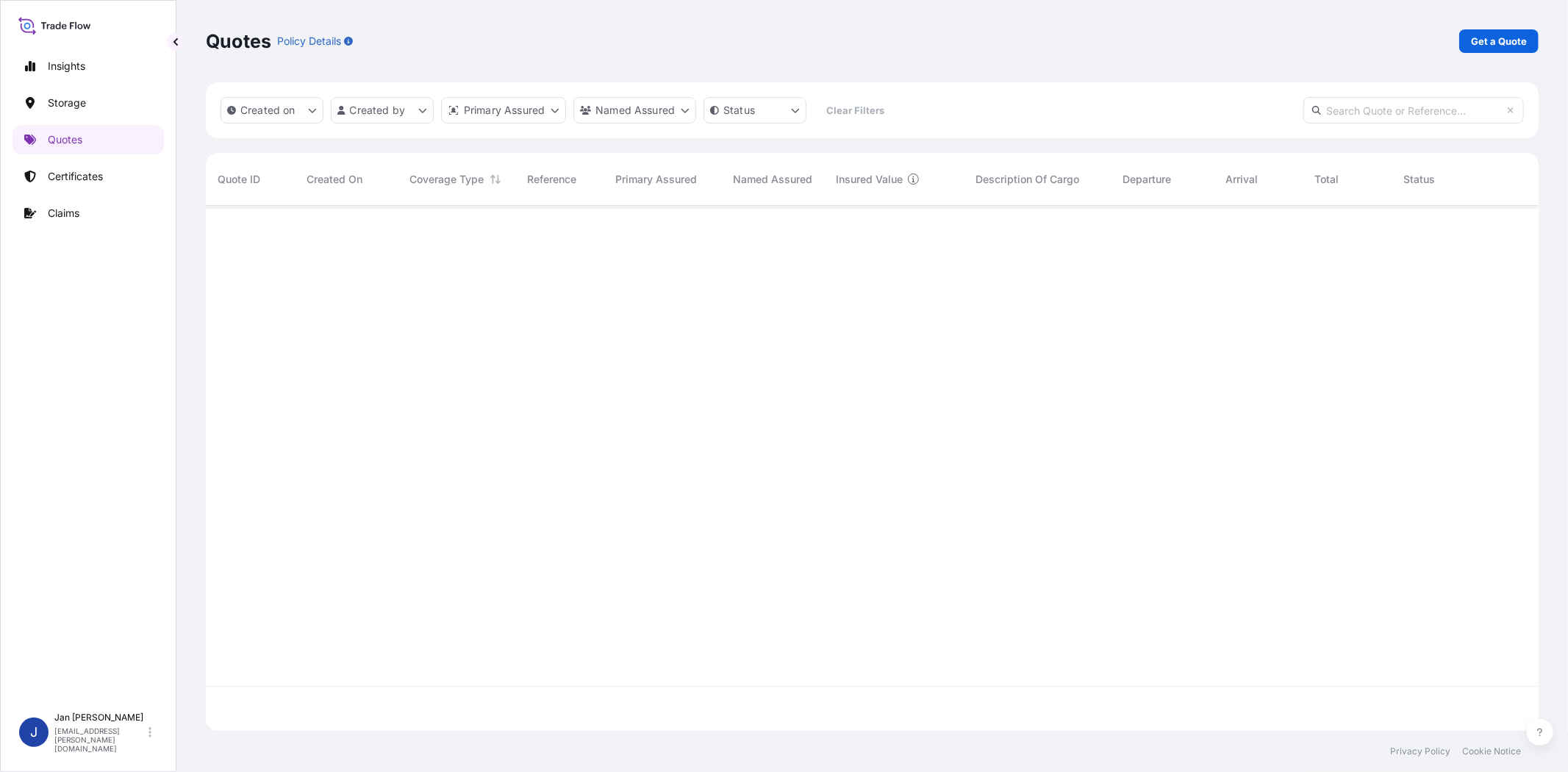
scroll to position [521, 1320]
click at [1510, 46] on p "Get a Quote" at bounding box center [1499, 41] width 56 height 15
select select "Water"
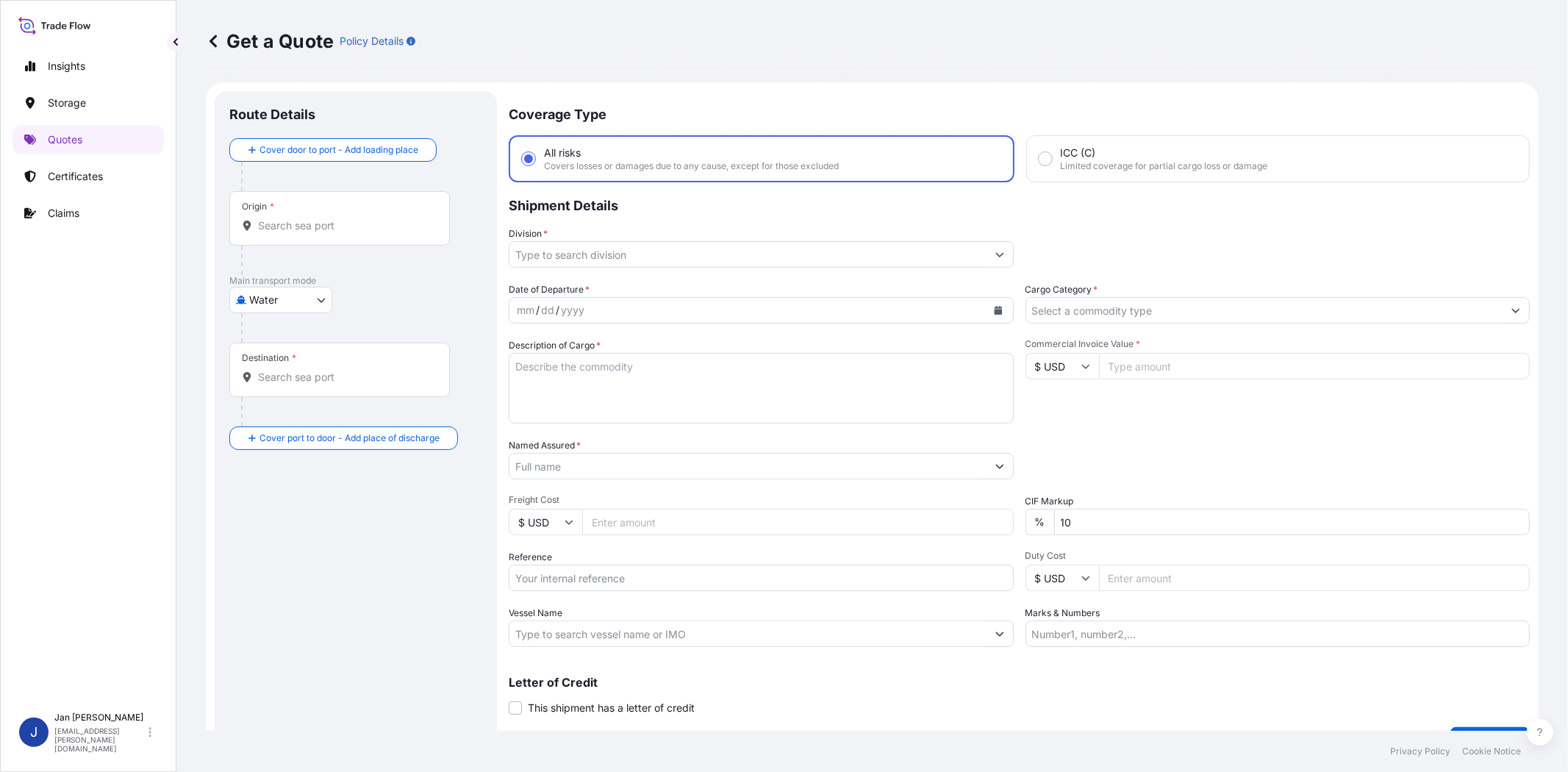
scroll to position [24, 0]
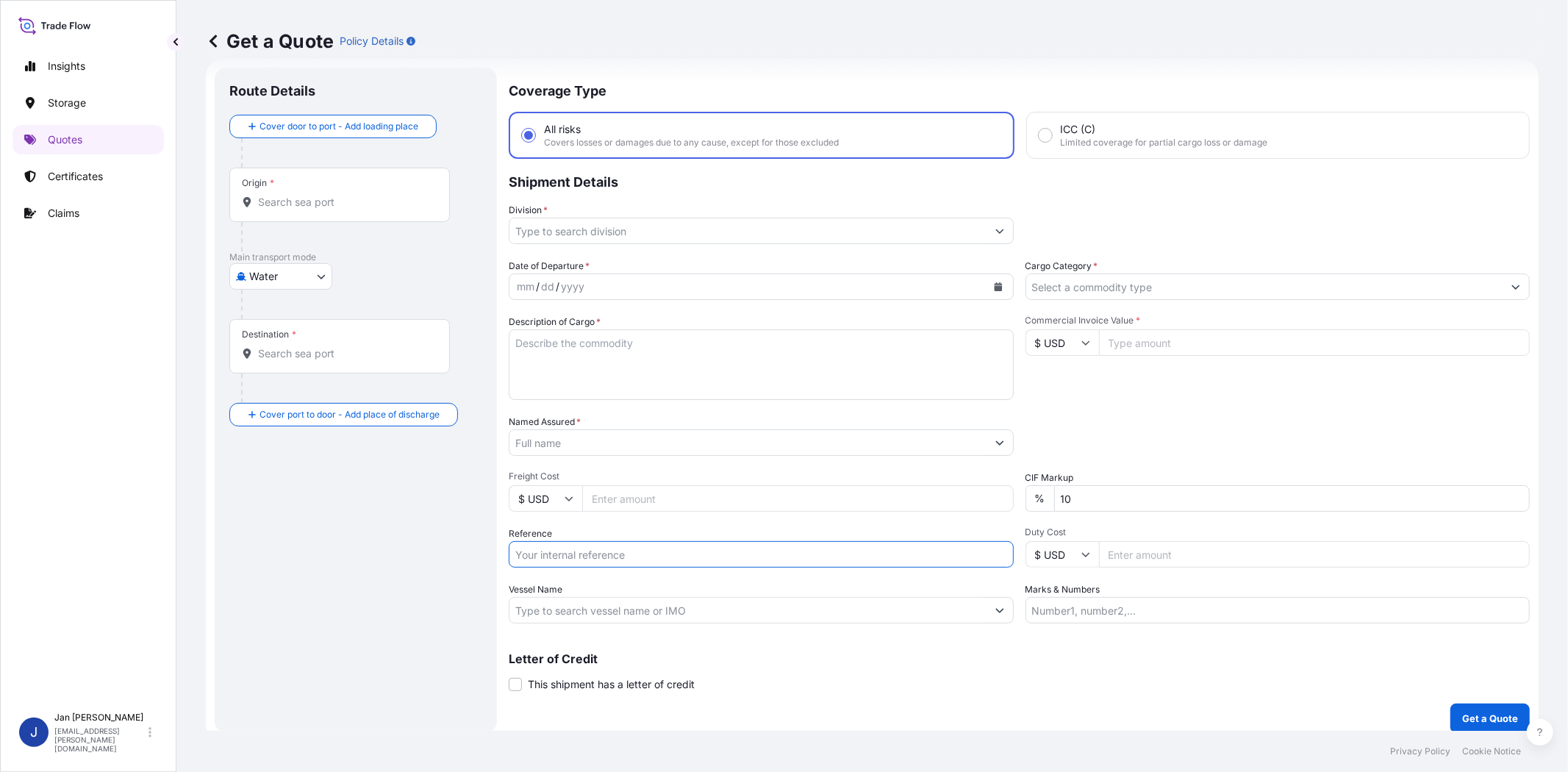
click at [578, 552] on input "Reference" at bounding box center [761, 555] width 505 height 27
paste input "1187431636 // 5013190894 5013198920 304254901"
type input "1187431636 // 5013190894 5013198920 304254901"
click at [994, 285] on icon "Calendar" at bounding box center [997, 287] width 8 height 9
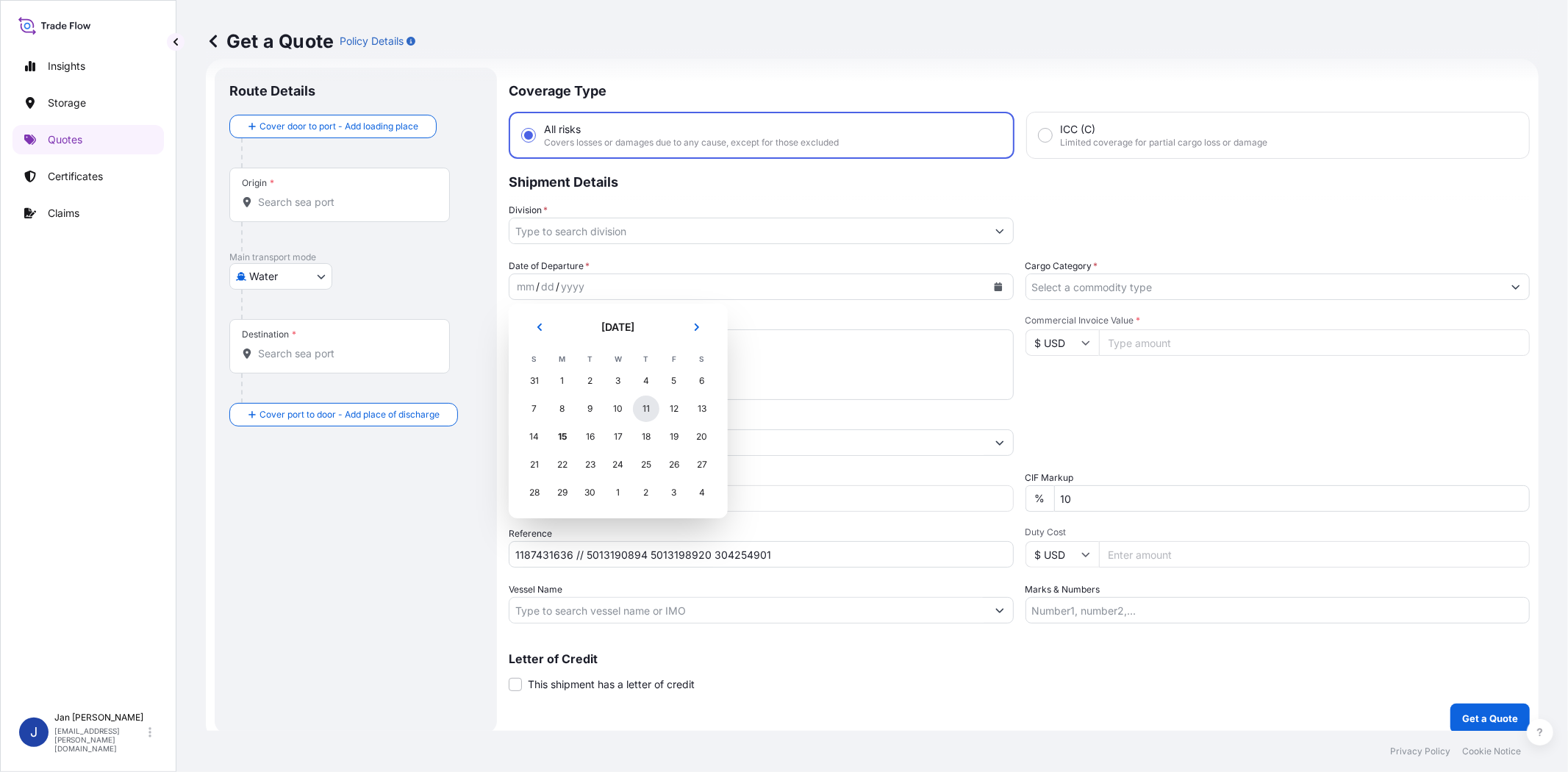
click at [645, 406] on div "11" at bounding box center [646, 409] width 27 height 27
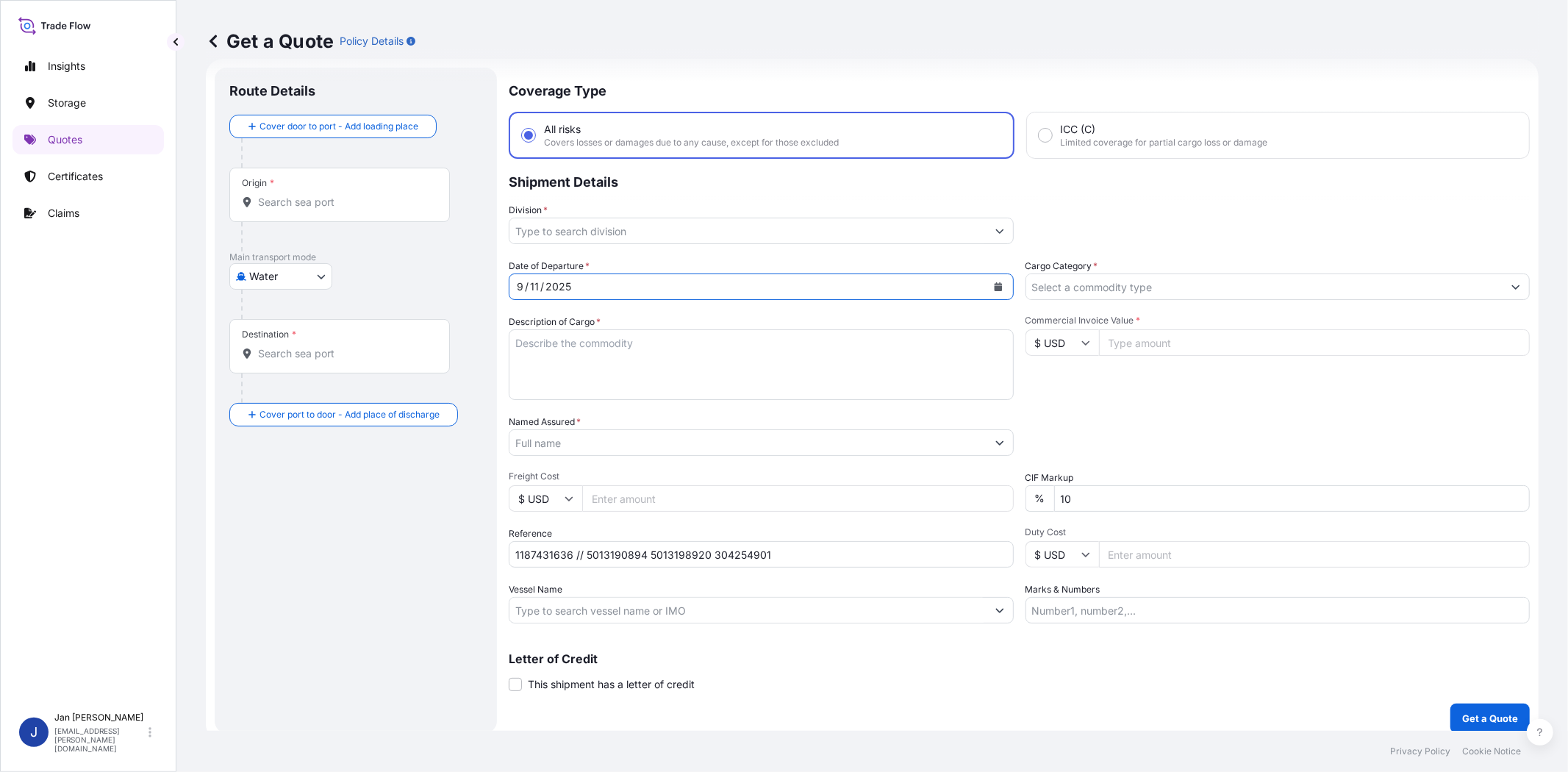
click at [674, 231] on input "Division *" at bounding box center [747, 231] width 477 height 27
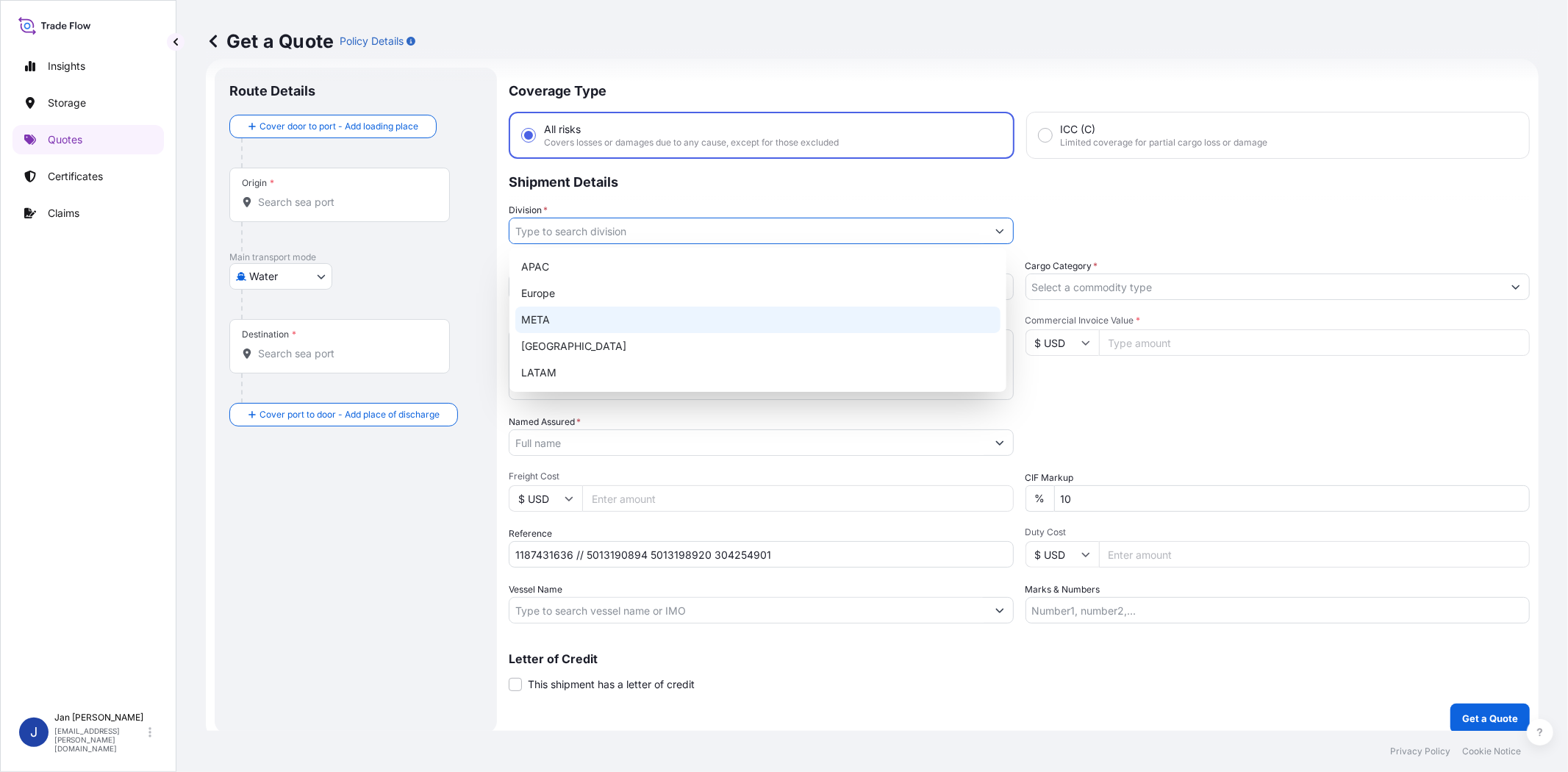
click at [651, 308] on div "META" at bounding box center [758, 320] width 485 height 27
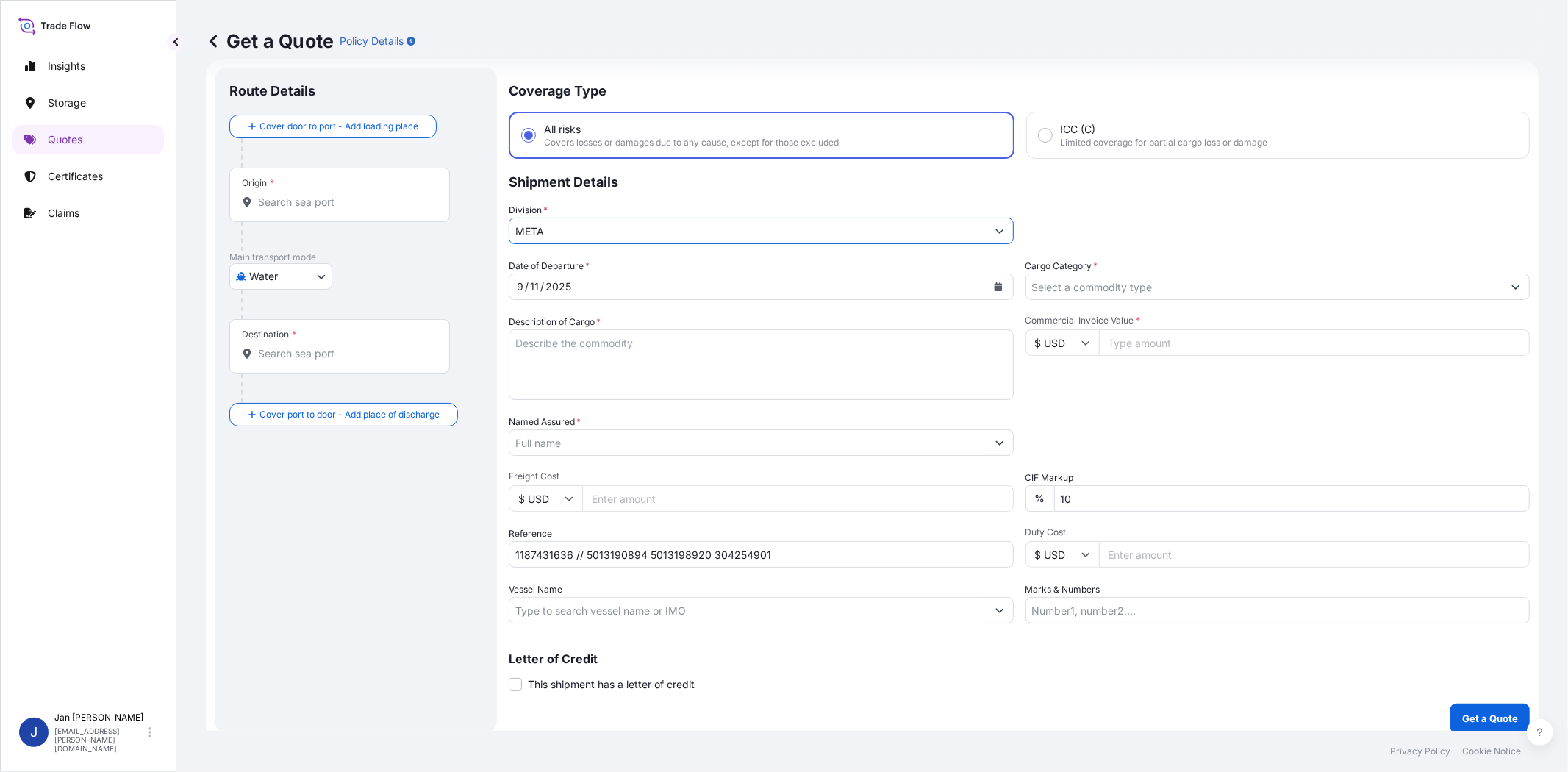
click at [680, 224] on input "META" at bounding box center [747, 231] width 477 height 27
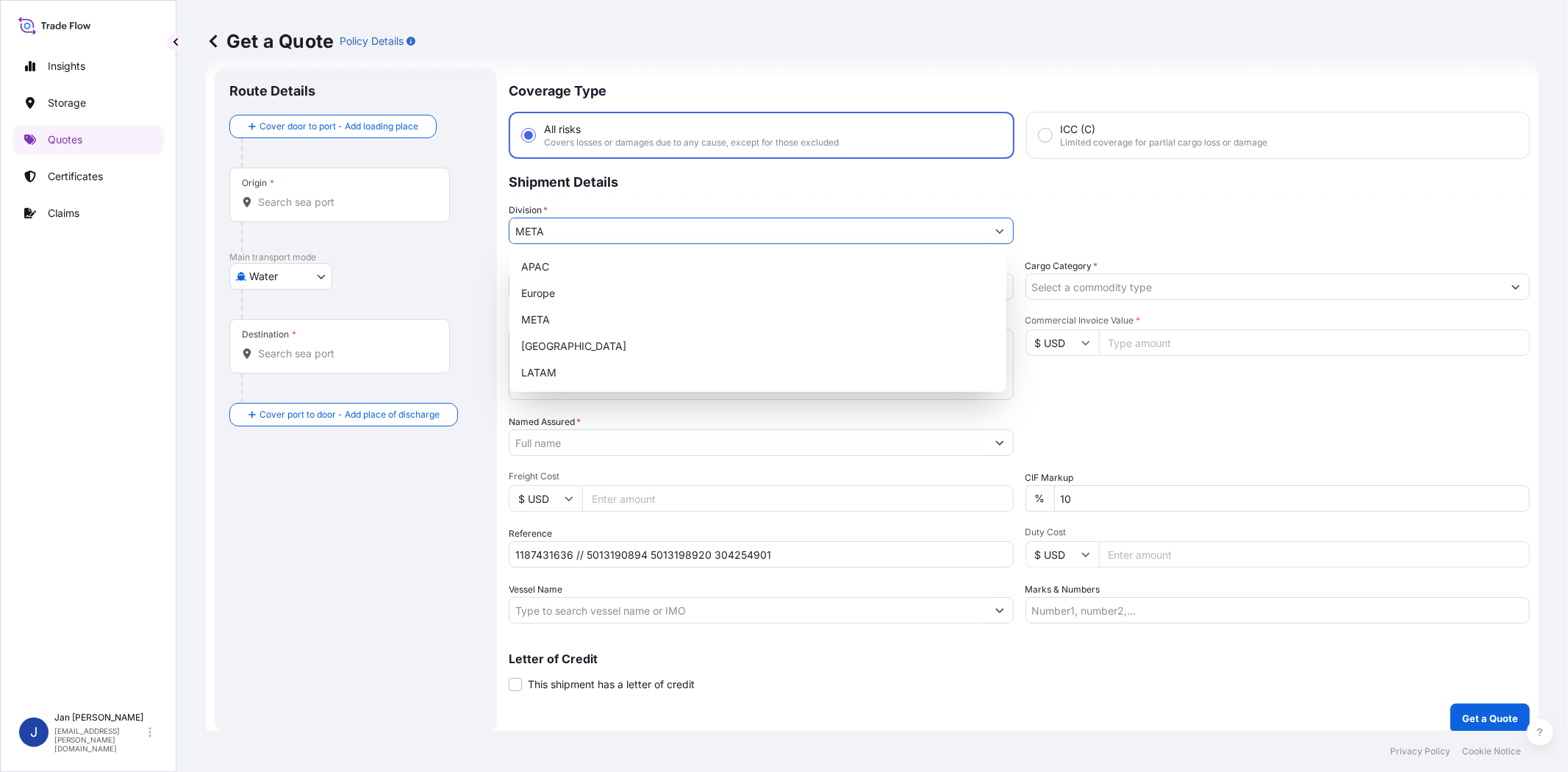
click at [986, 231] on button "Show suggestions" at bounding box center [999, 231] width 27 height 27
click at [657, 300] on div "Europe" at bounding box center [758, 294] width 485 height 27
type input "Europe"
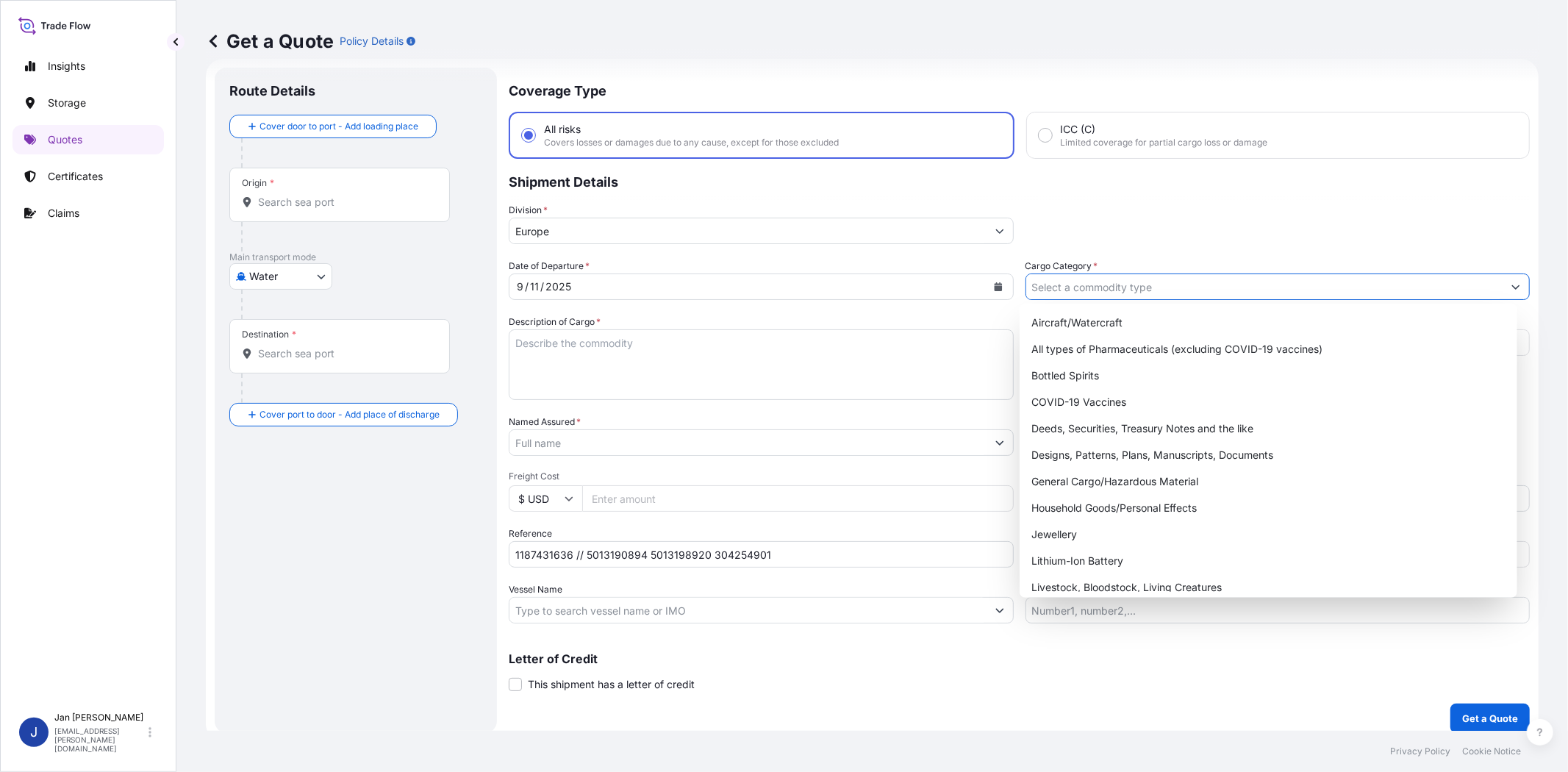
click at [1121, 276] on input "Cargo Category *" at bounding box center [1264, 287] width 477 height 27
click at [1143, 475] on div "General Cargo/Hazardous Material" at bounding box center [1268, 481] width 485 height 27
type input "General Cargo/Hazardous Material"
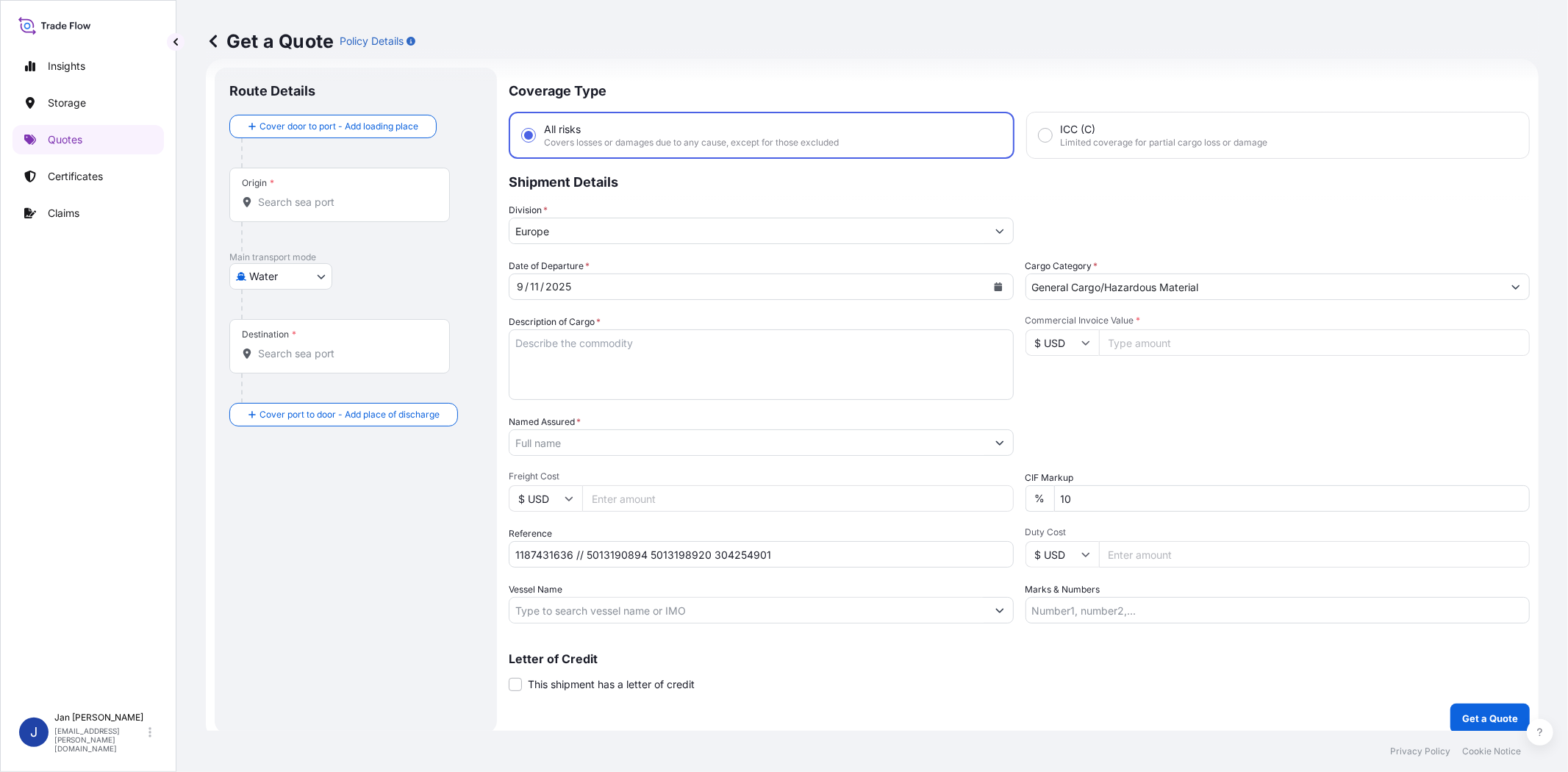
click at [1197, 234] on div "Division * [GEOGRAPHIC_DATA]" at bounding box center [1019, 223] width 1021 height 41
click at [1133, 338] on input "Commercial Invoice Value *" at bounding box center [1315, 342] width 432 height 27
paste input "156649.53"
type input "156649.53"
drag, startPoint x: 1090, startPoint y: 428, endPoint x: 722, endPoint y: 246, distance: 410.5
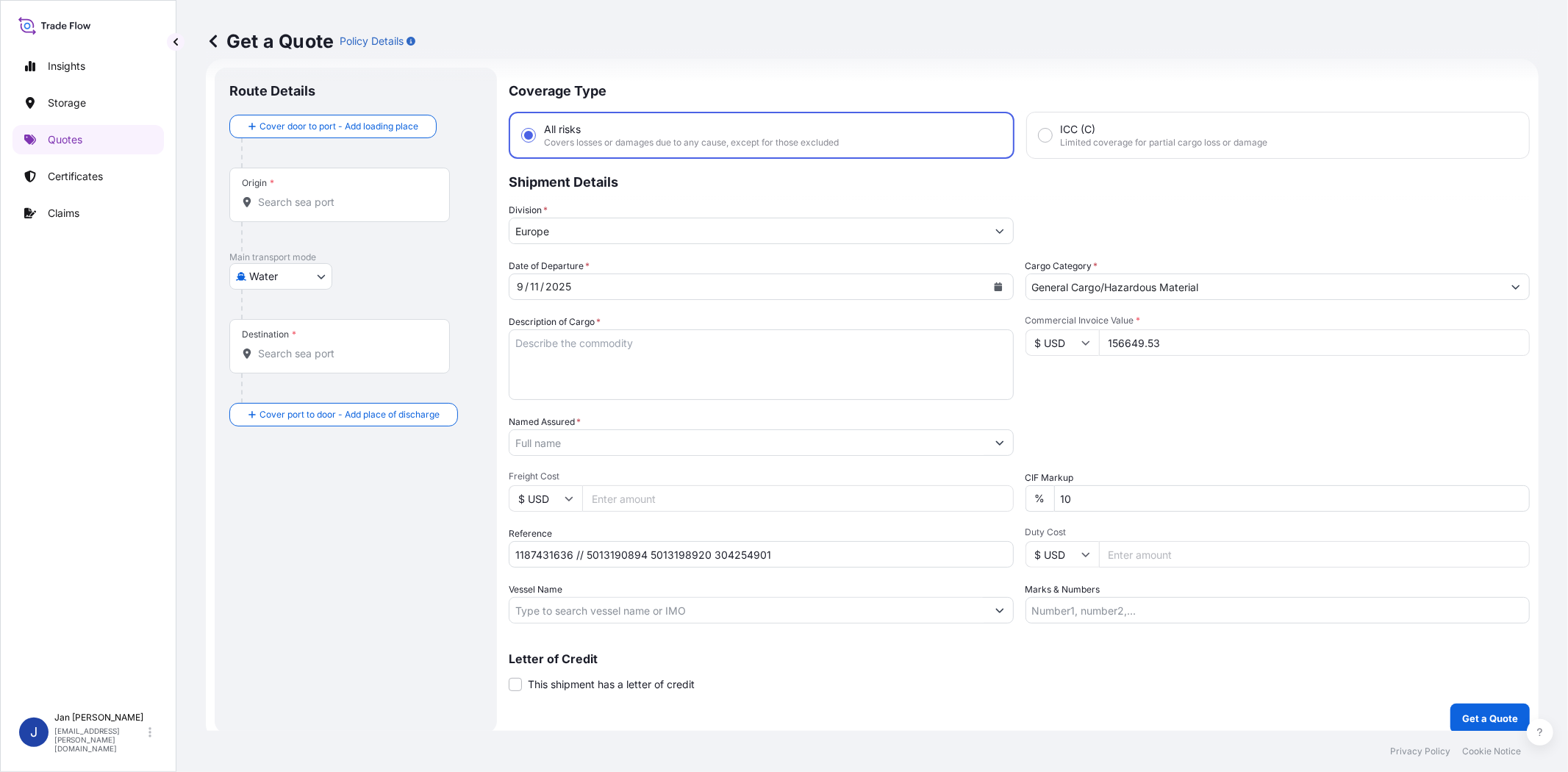
click at [1089, 429] on div "Packing Category Type to search a container mode Please select a primary mode o…" at bounding box center [1277, 436] width 505 height 41
click at [657, 447] on input "Named Assured *" at bounding box center [747, 443] width 477 height 27
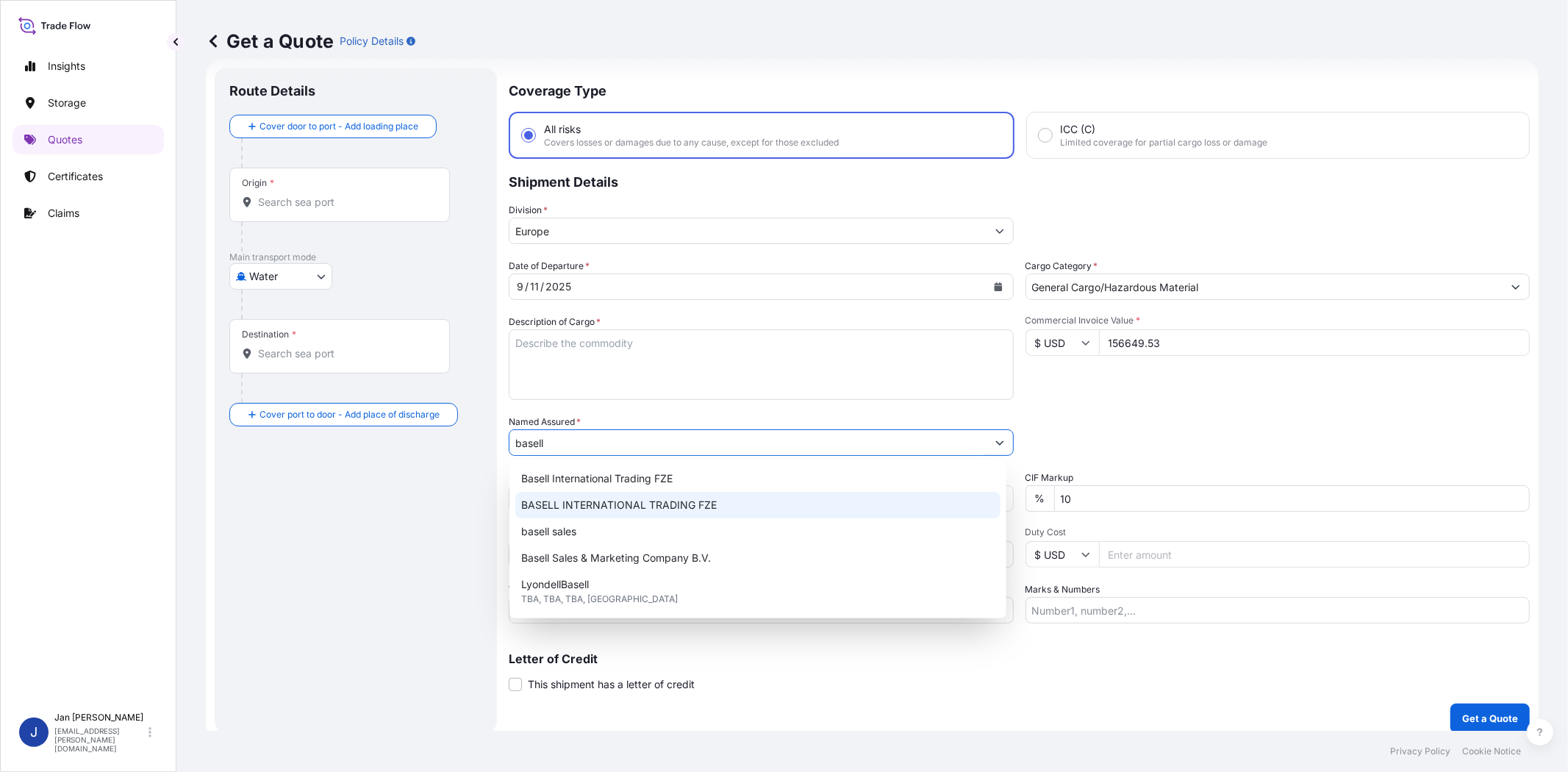
click at [676, 517] on div "BASELL INTERNATIONAL TRADING FZE" at bounding box center [758, 505] width 485 height 27
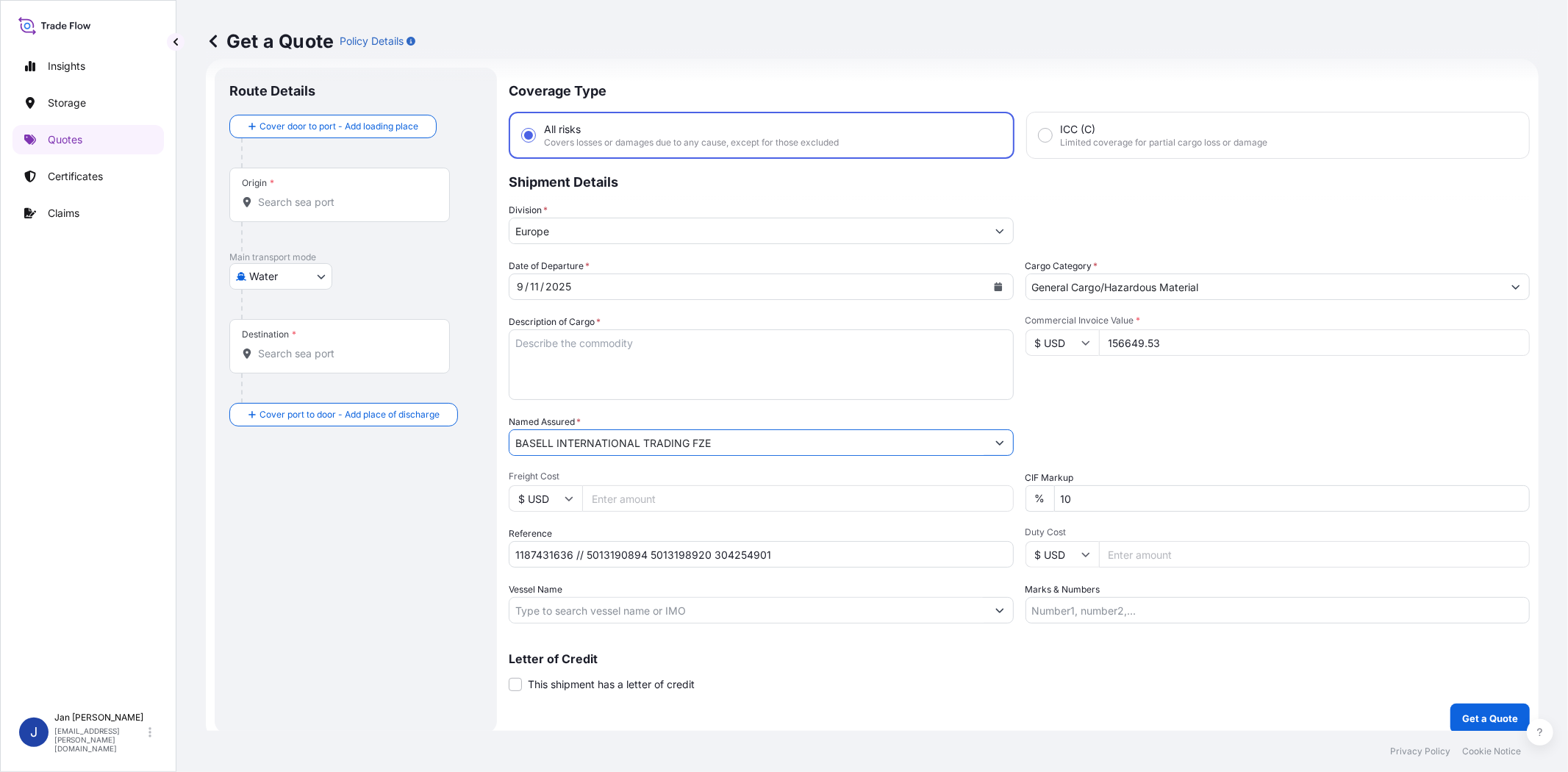
type input "BASELL INTERNATIONAL TRADING FZE"
click at [1144, 415] on div "Packing Category Type to search a container mode Please select a primary mode o…" at bounding box center [1277, 436] width 505 height 41
click at [610, 605] on input "Vessel Name" at bounding box center [747, 610] width 477 height 27
paste input "TRAIGUEN"
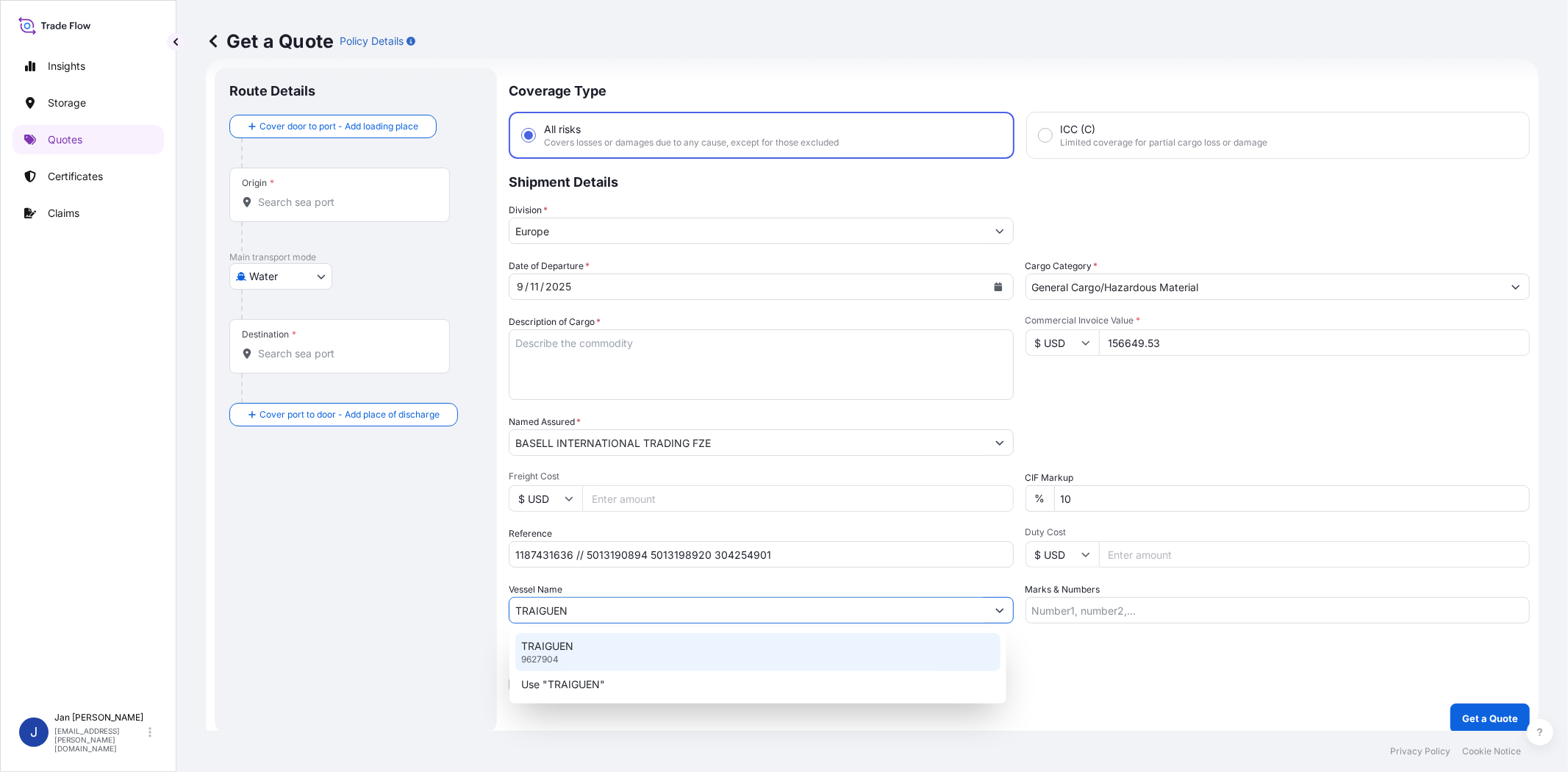
click at [614, 660] on div "TRAIGUEN 9627904" at bounding box center [758, 652] width 485 height 38
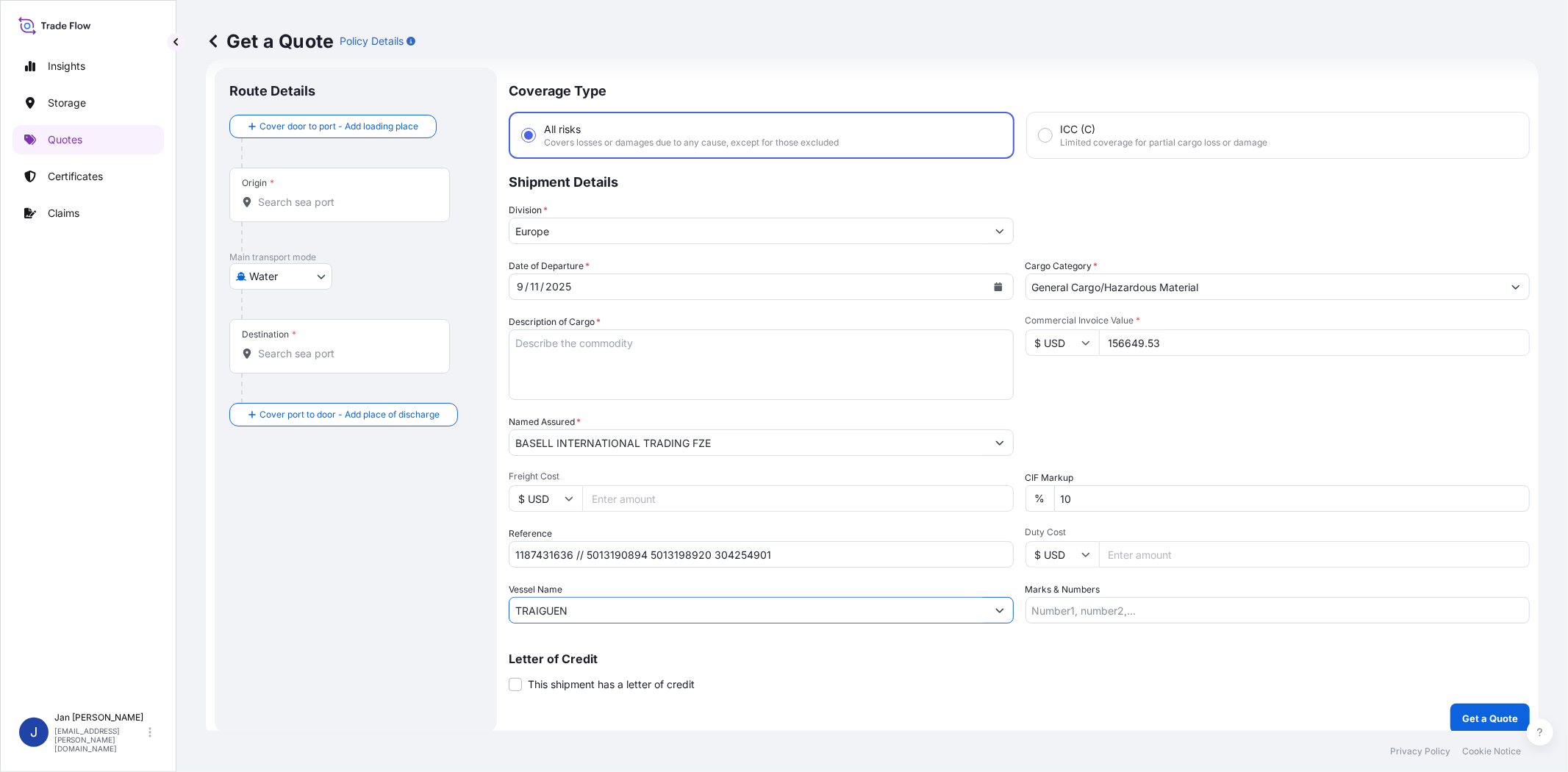
type input "TRAIGUEN"
click at [361, 206] on input "Origin *" at bounding box center [345, 202] width 174 height 15
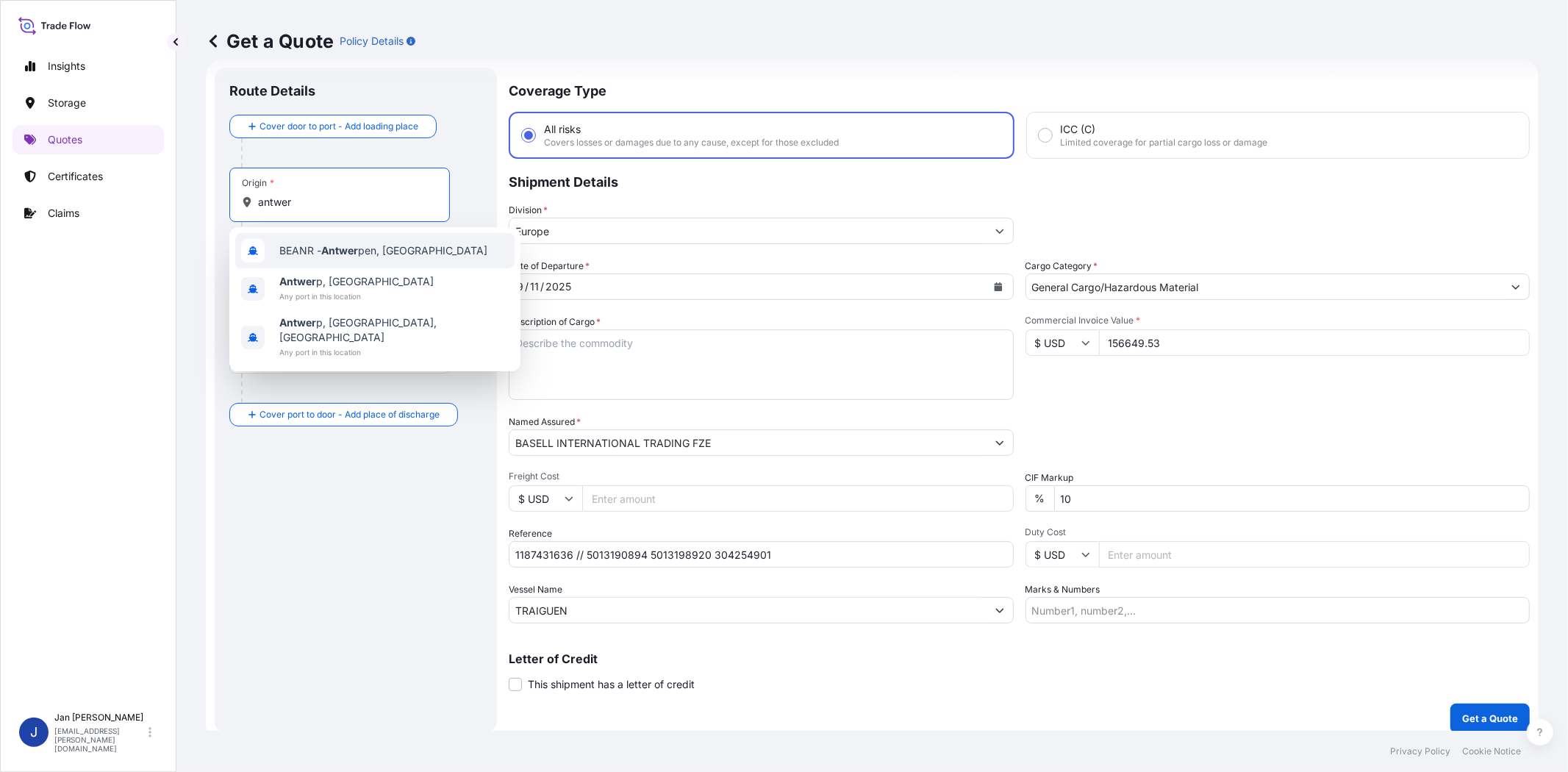
click at [367, 262] on div "BEANR - Antwer pen, [GEOGRAPHIC_DATA]" at bounding box center [375, 251] width 279 height 35
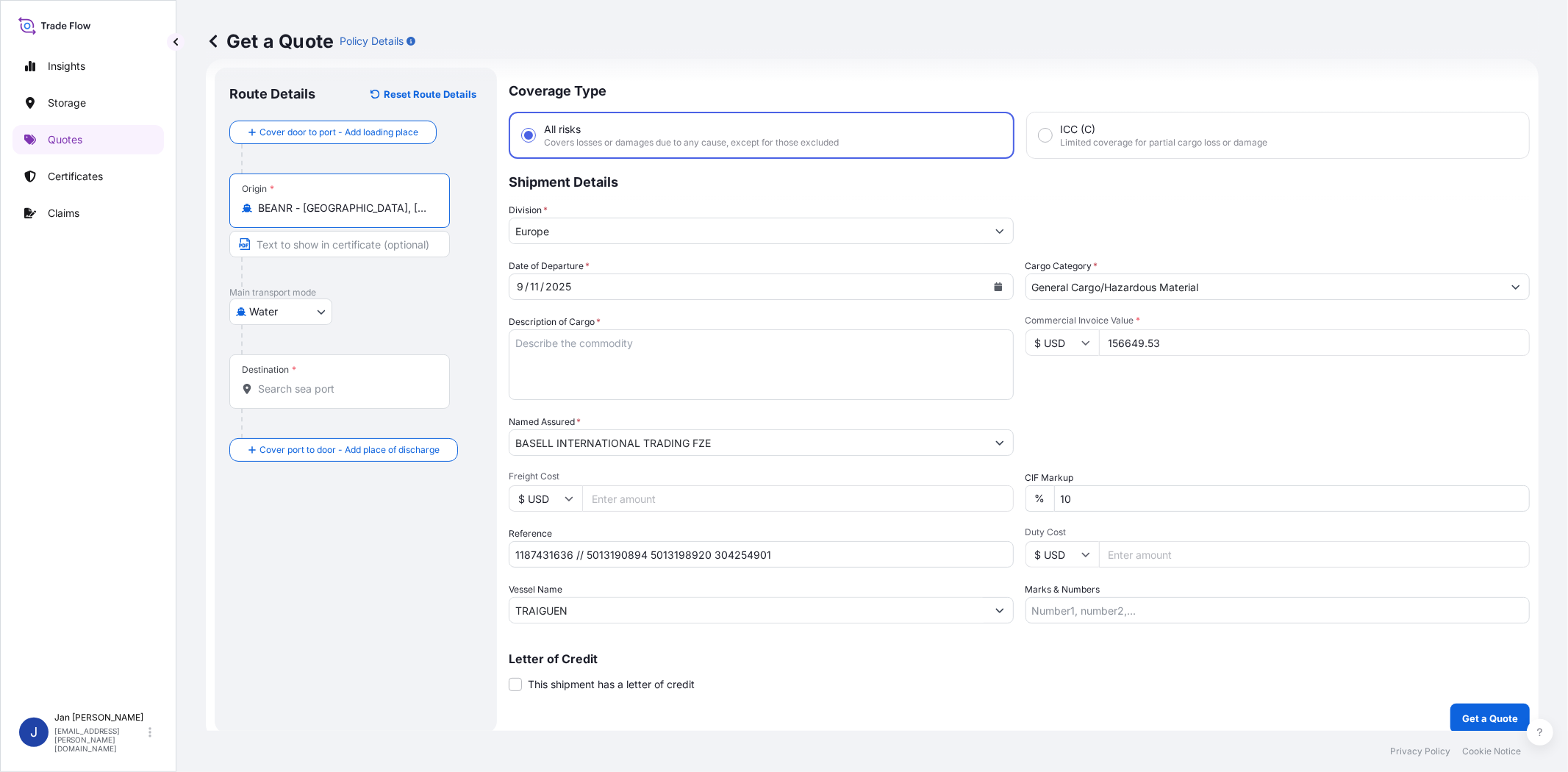
type input "BEANR - [GEOGRAPHIC_DATA], [GEOGRAPHIC_DATA]"
click at [335, 382] on input "Destination *" at bounding box center [345, 389] width 174 height 15
type input "TRIST - [GEOGRAPHIC_DATA], [GEOGRAPHIC_DATA]"
click at [1200, 408] on div "Date of Departure * [DATE] Cargo Category * General Cargo/Hazardous Material De…" at bounding box center [1022, 441] width 1016 height 365
click at [635, 357] on textarea "Description of Cargo *" at bounding box center [761, 364] width 505 height 70
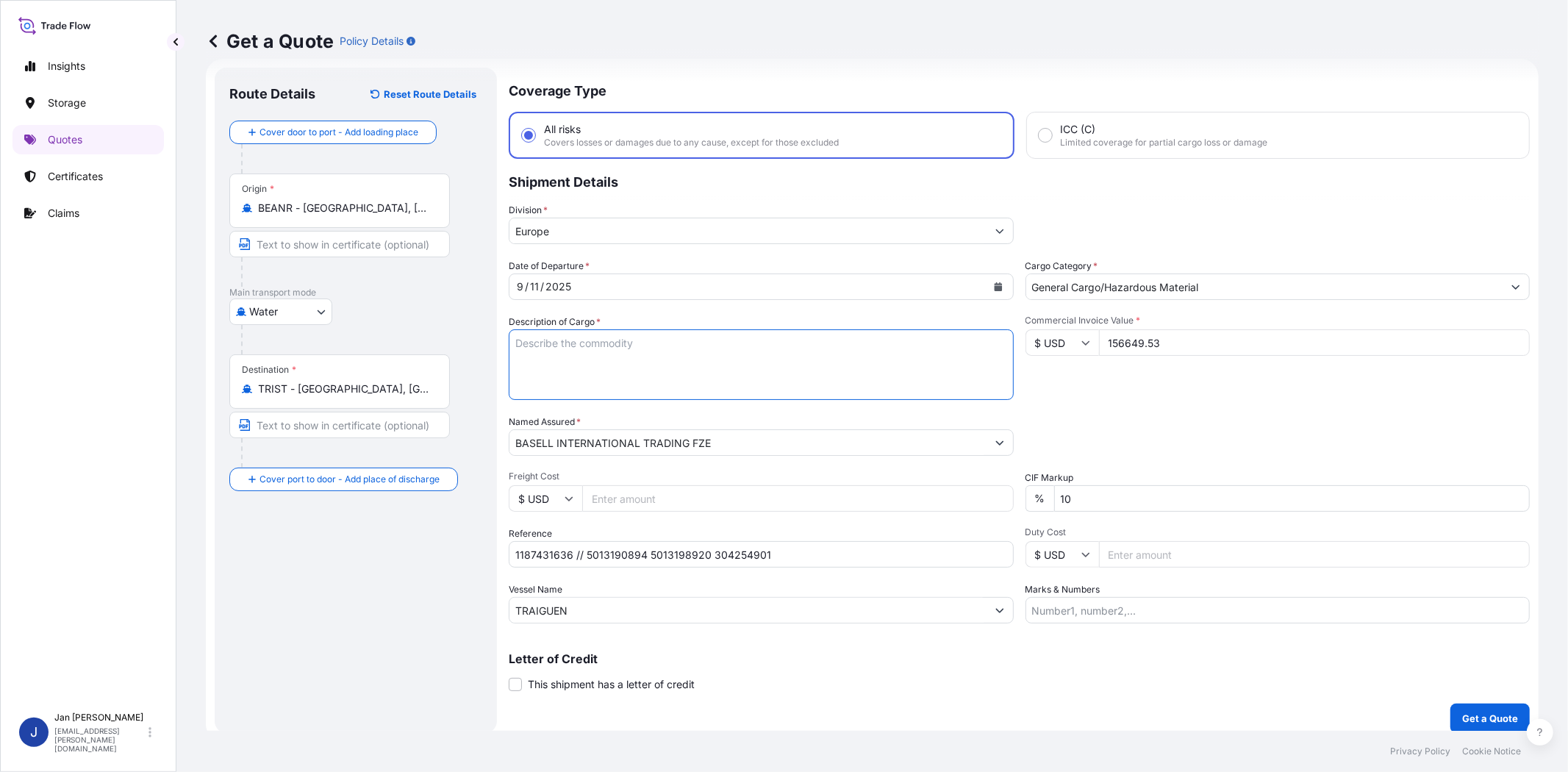
paste textarea "BAGS LOADED ONTO 108 PALLETS LOADED INTO 6 40' HIGH CUBE CONTAINER HOSTALEN CRP…"
click at [515, 338] on textarea "BAGS LOADED ONTO 108 PALLETS LOADED INTO 6 40' HIGH CUBE CONTAINER HOSTALEN CRP…" at bounding box center [761, 364] width 505 height 70
type textarea "5940 BAGS LOADED ONTO 108 PALLETS LOADED INTO 6 40' HIGH CUBE CONTAINER HOSTALE…"
click at [1325, 450] on div "Packing Category Type to search a container mode Please select a primary mode o…" at bounding box center [1277, 436] width 505 height 41
click at [1158, 603] on input "Marks & Numbers" at bounding box center [1277, 610] width 505 height 27
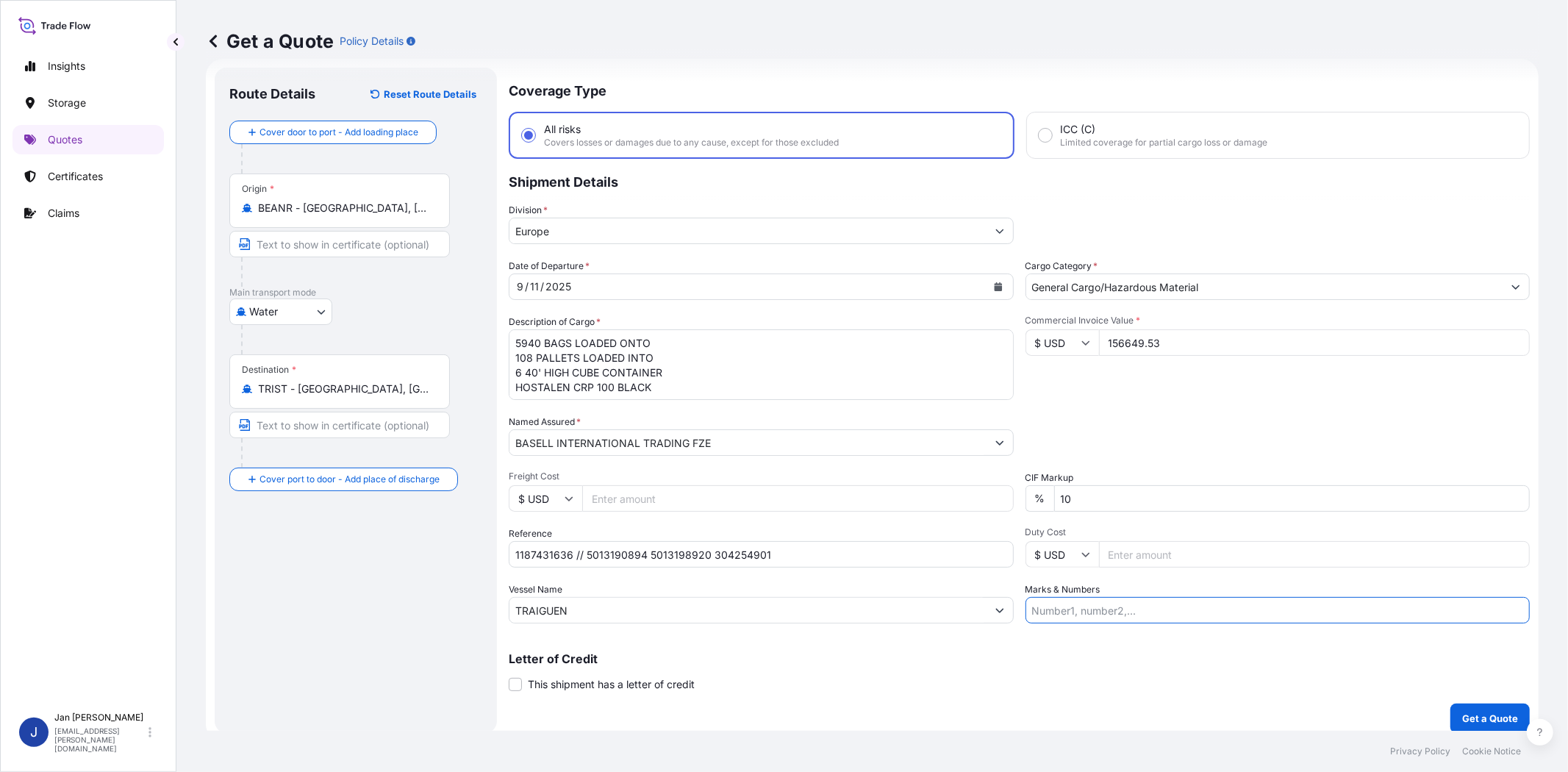
paste input "[PERSON_NAME] POLYMERS / [GEOGRAPHIC_DATA]"
type input "[PERSON_NAME] POLYMERS / [GEOGRAPHIC_DATA]"
click at [1482, 713] on p "Get a Quote" at bounding box center [1490, 719] width 56 height 15
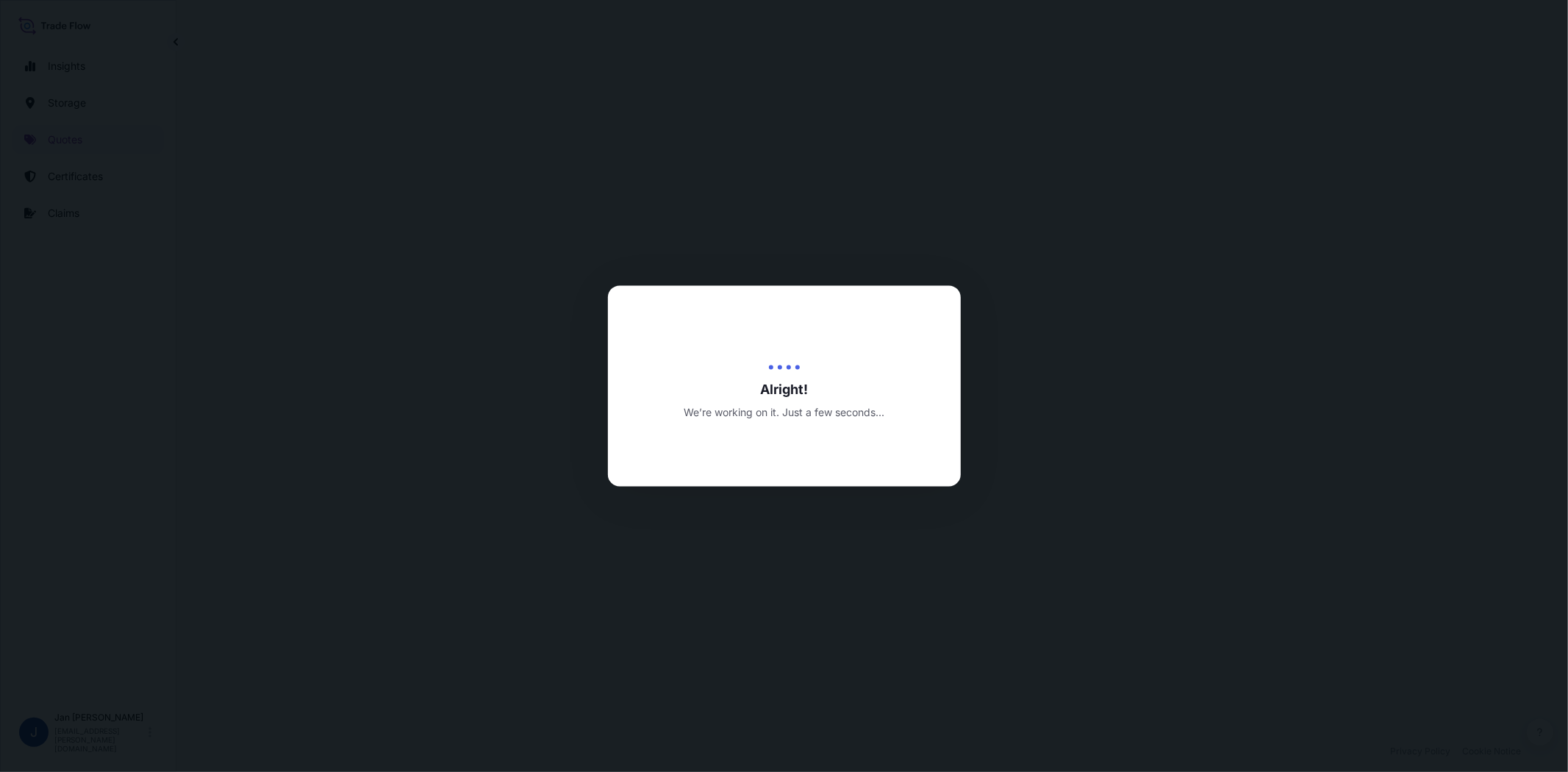
select select "Water"
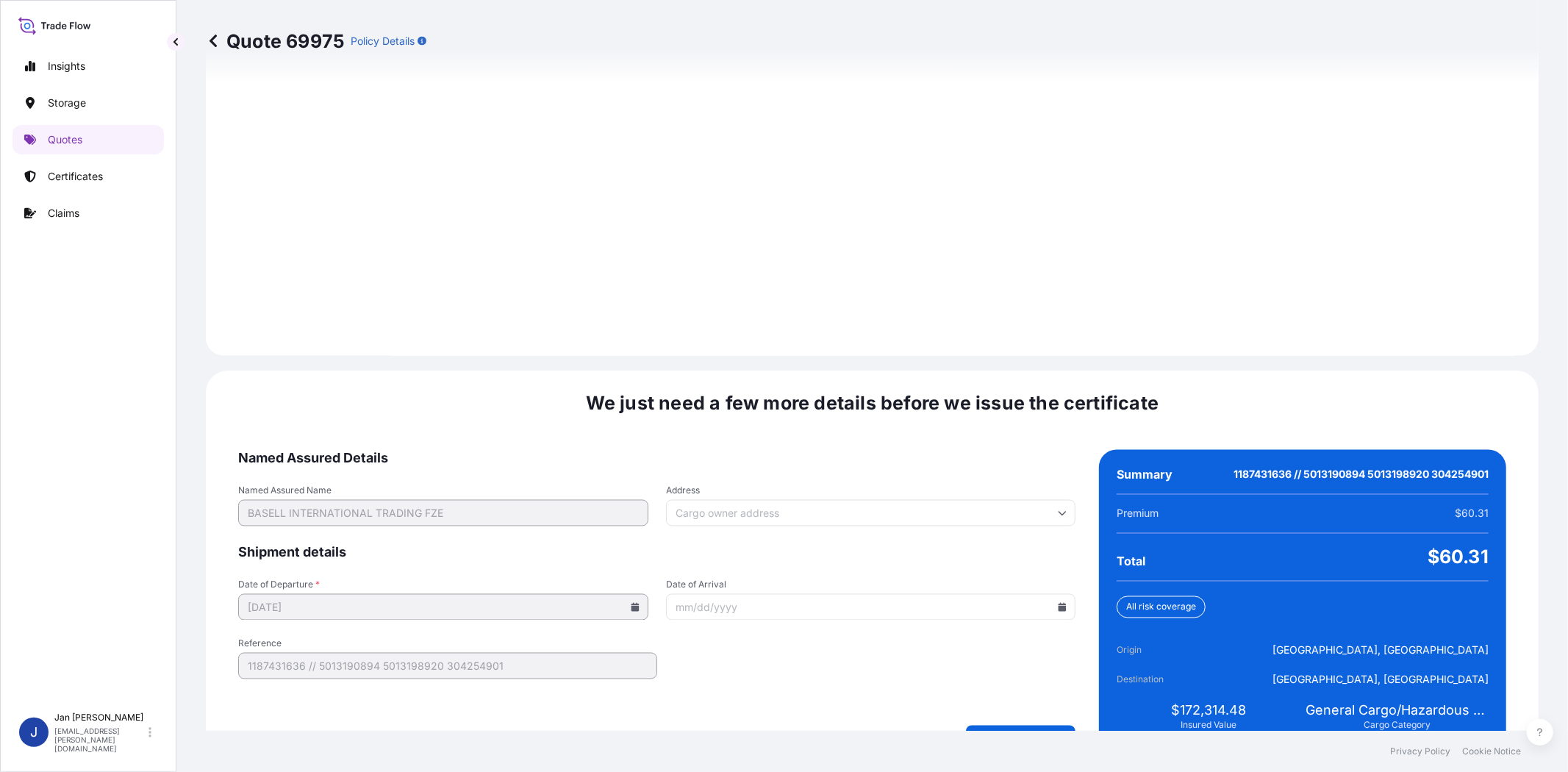
scroll to position [1953, 0]
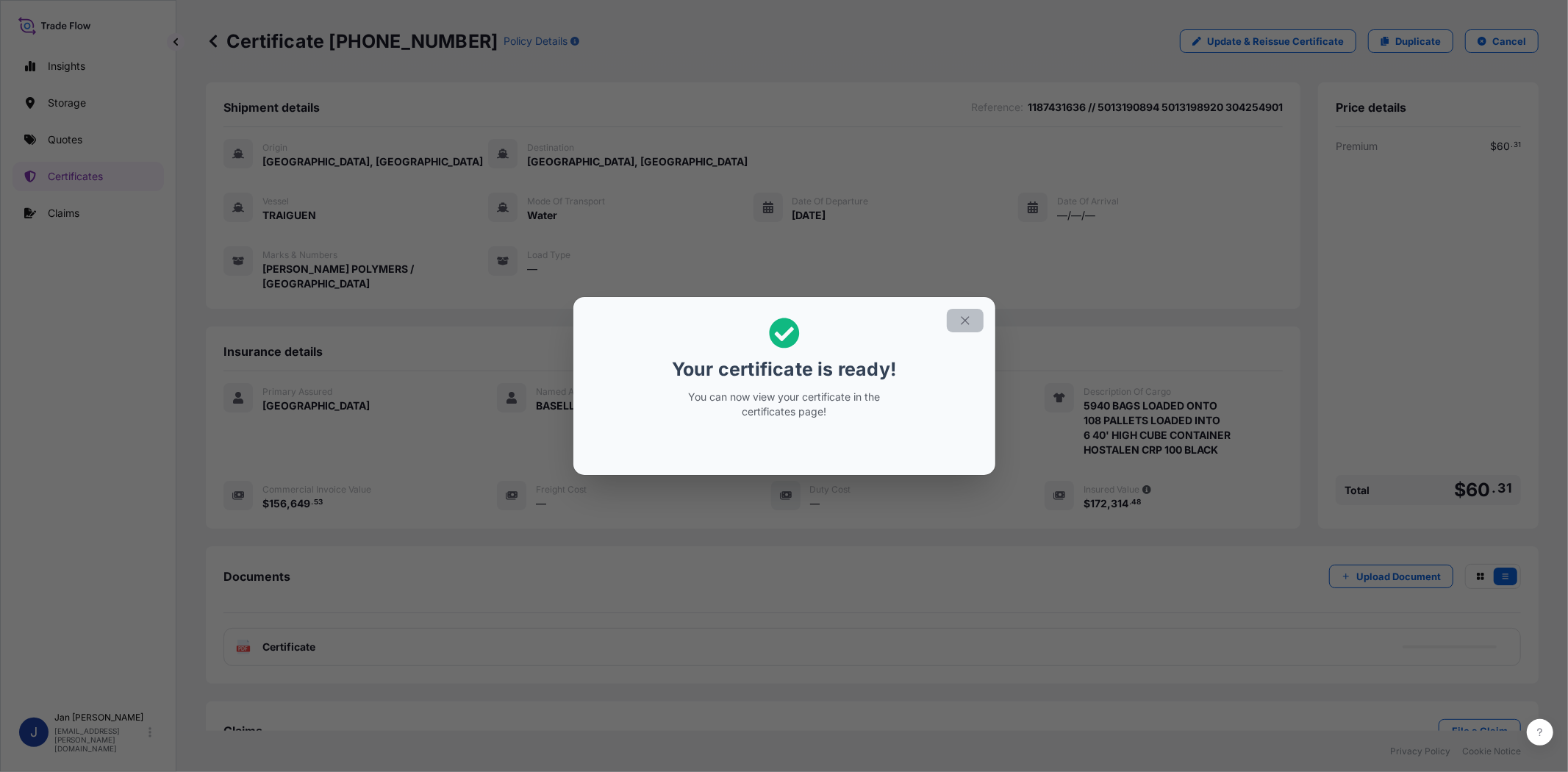
click at [965, 320] on icon "button" at bounding box center [965, 320] width 8 height 8
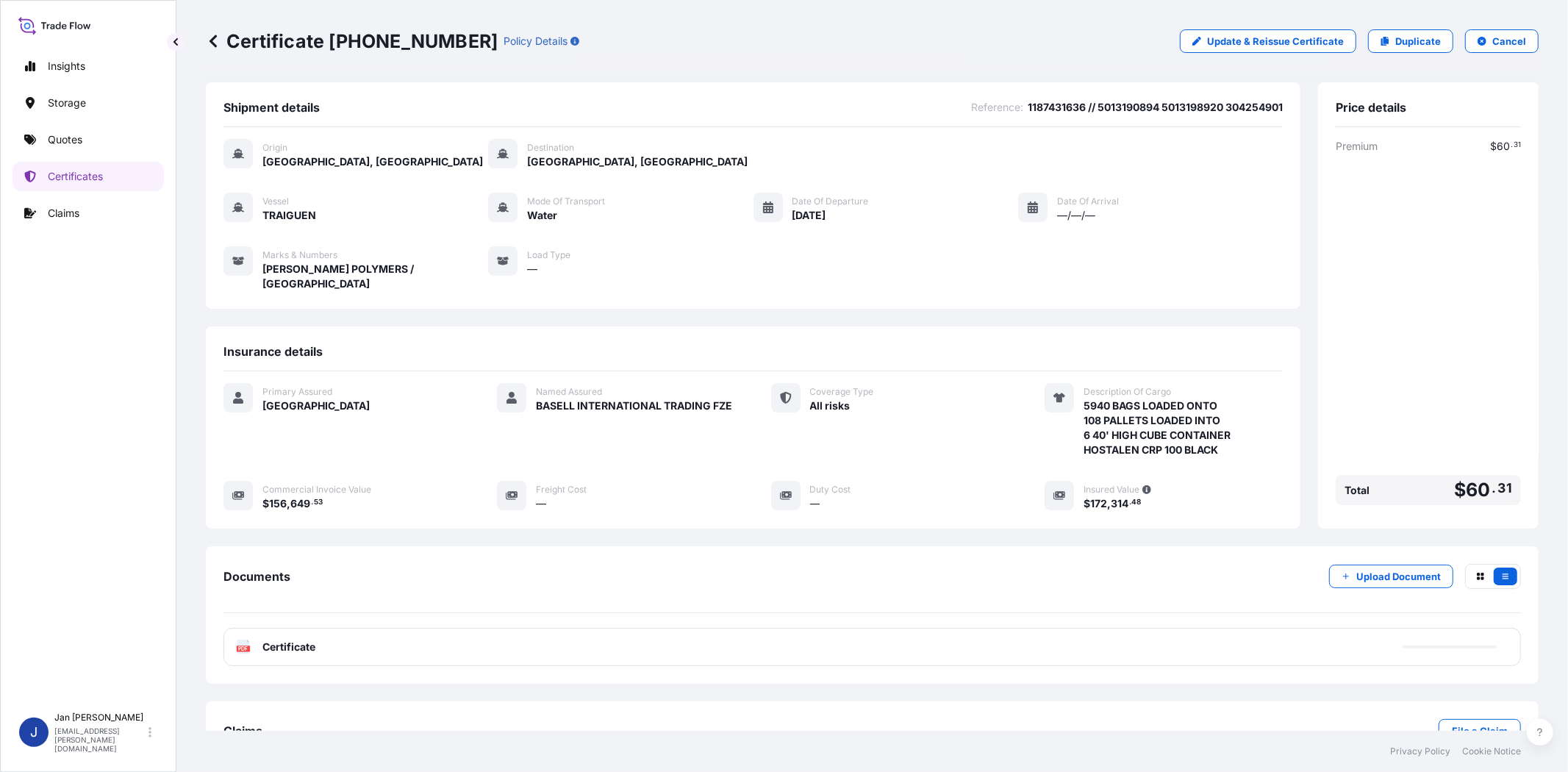
scroll to position [32, 0]
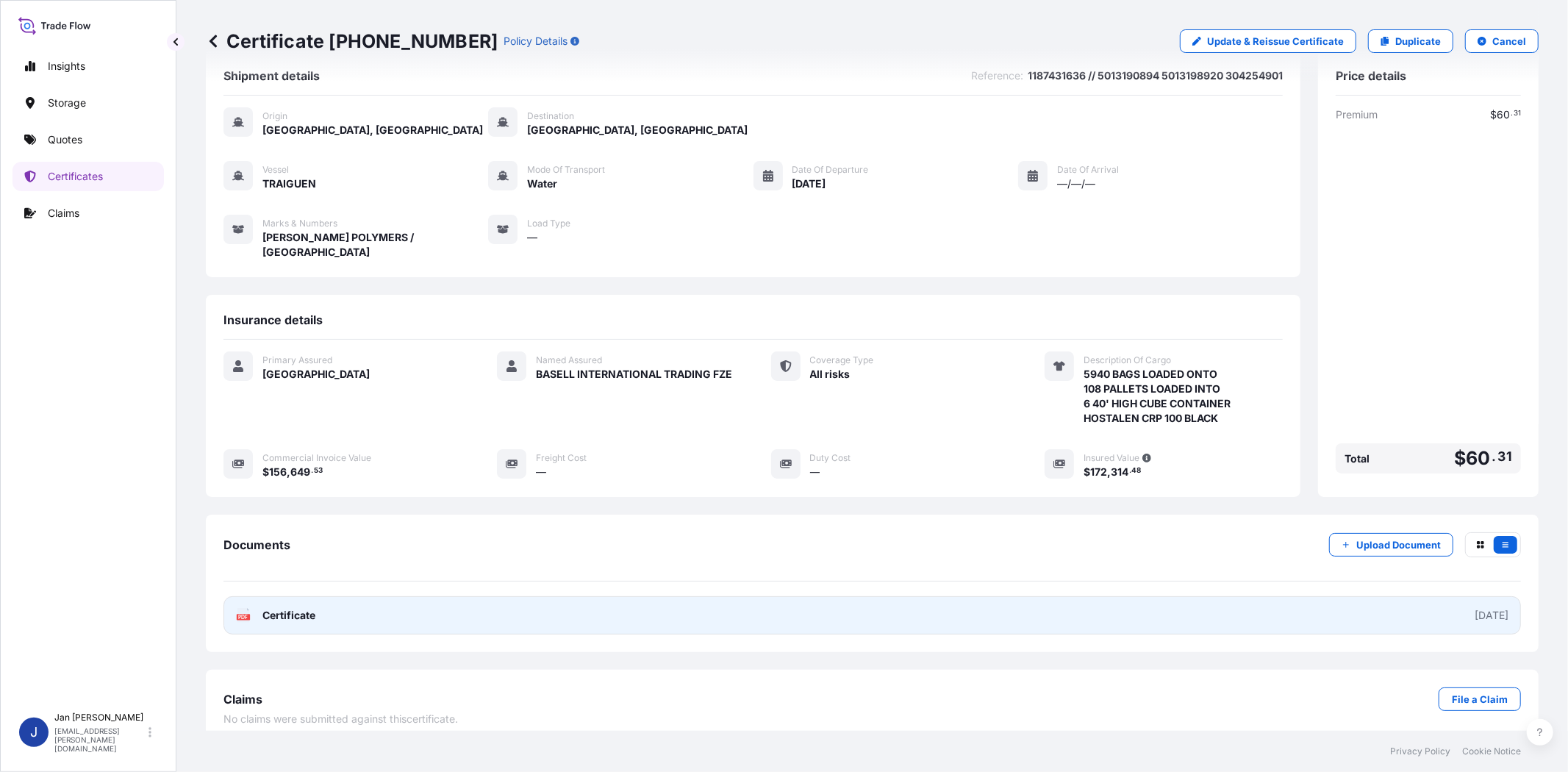
click at [245, 614] on text "PDF" at bounding box center [243, 617] width 10 height 5
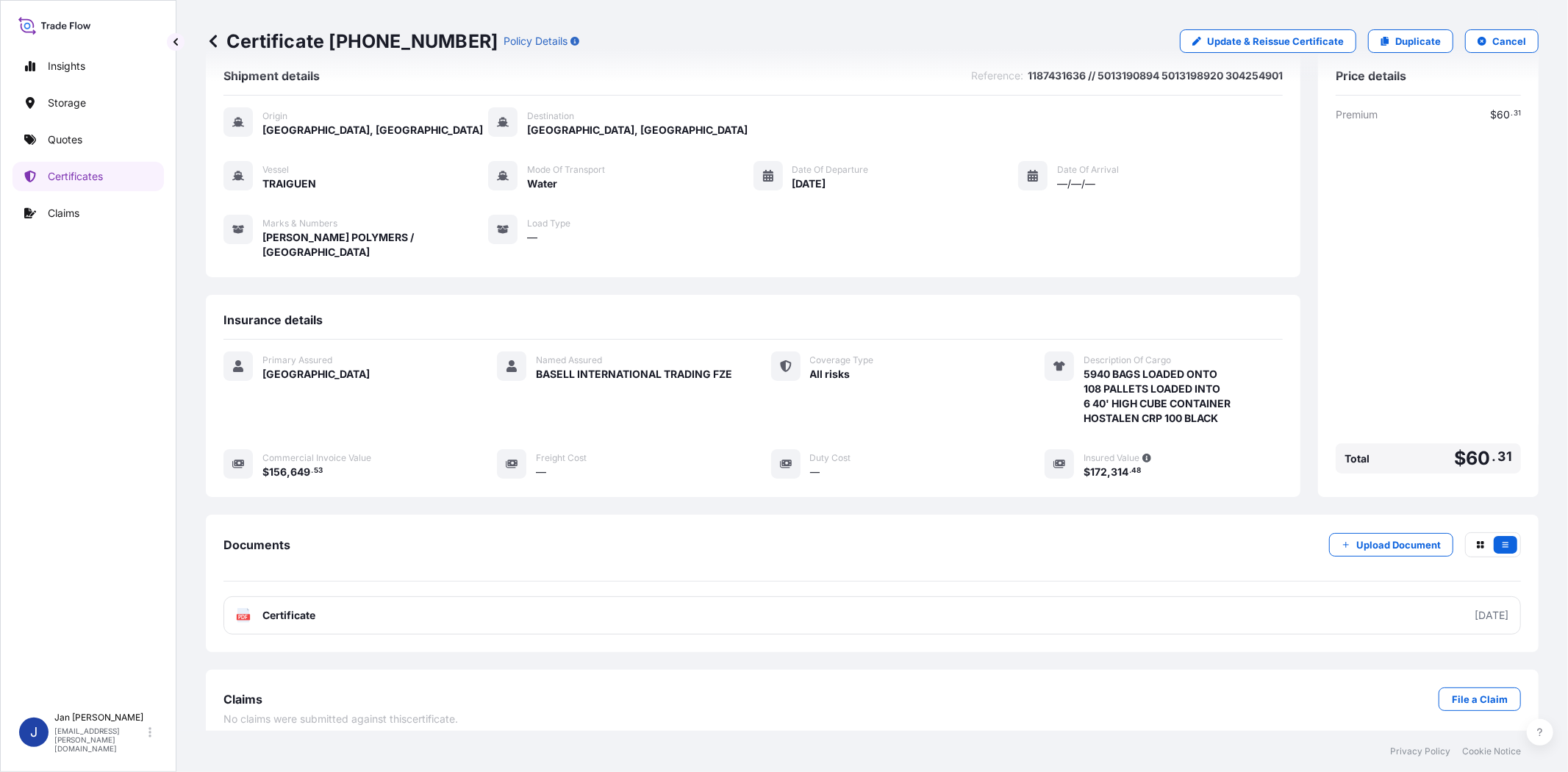
click at [126, 137] on link "Quotes" at bounding box center [88, 140] width 152 height 30
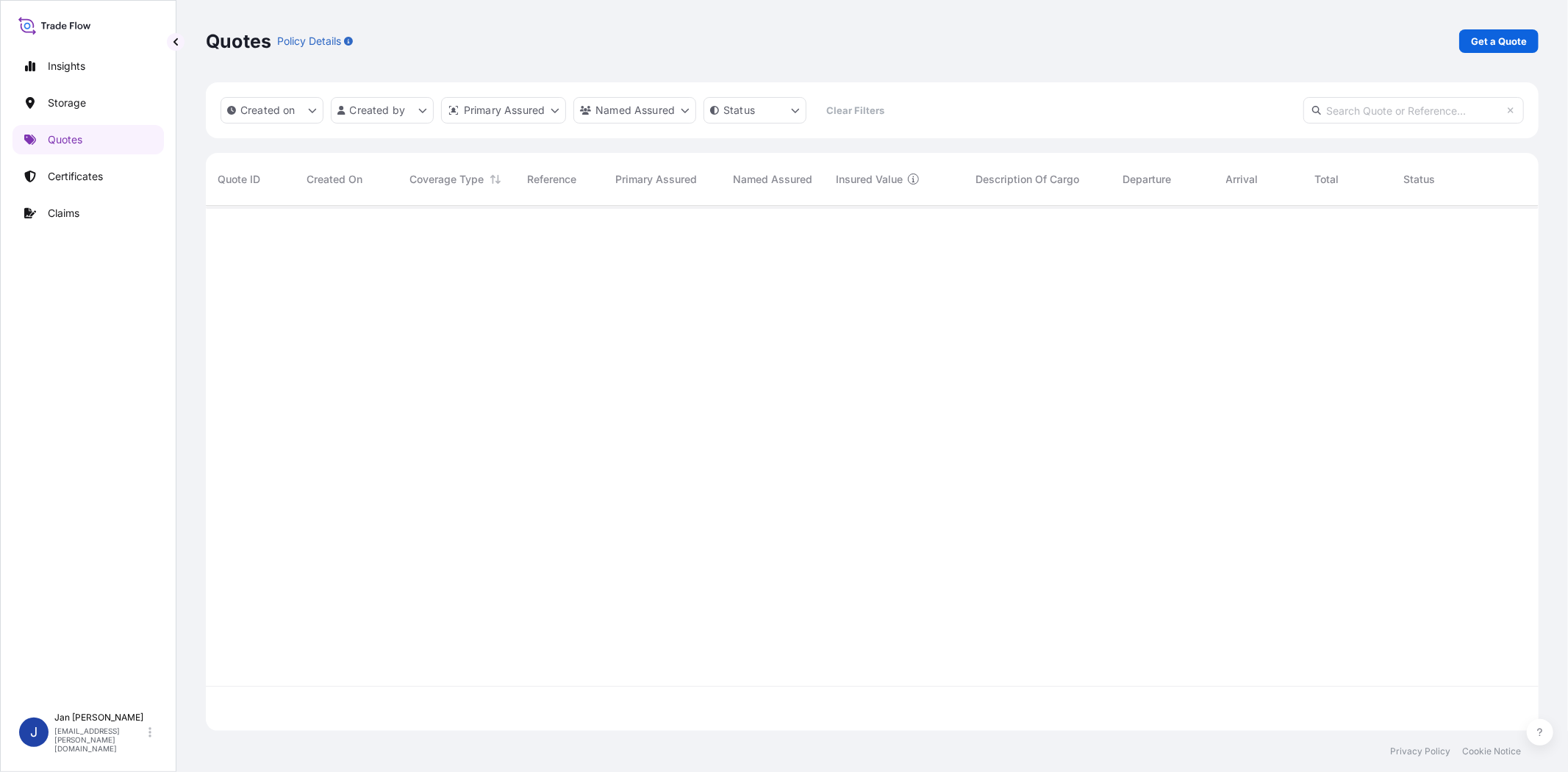
scroll to position [521, 1320]
